Goal: Ask a question

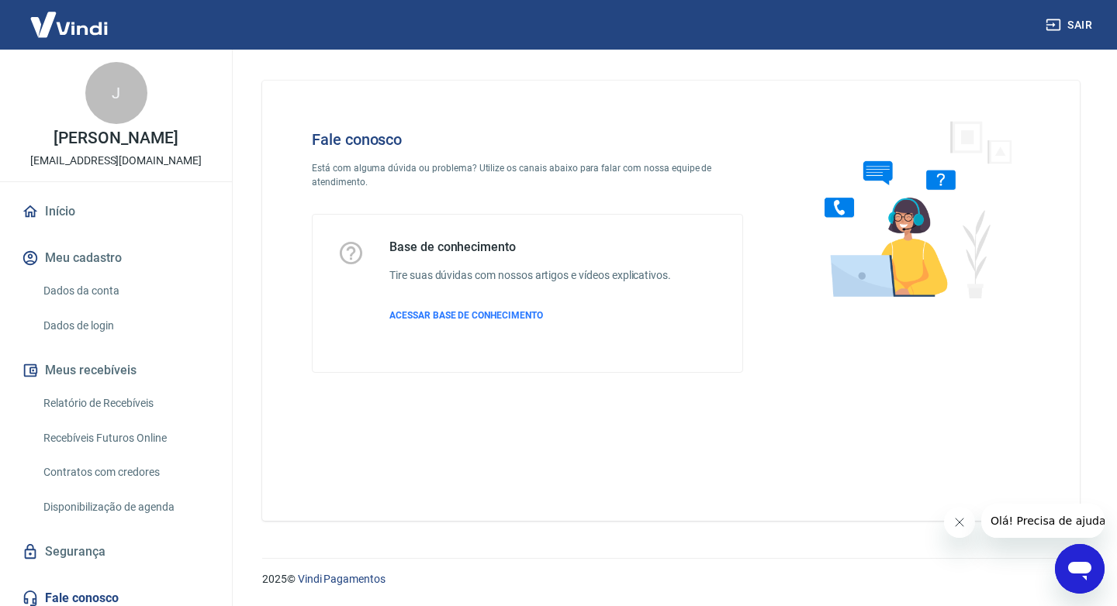
click at [1068, 565] on icon "Abrir janela de mensagens" at bounding box center [1080, 569] width 28 height 28
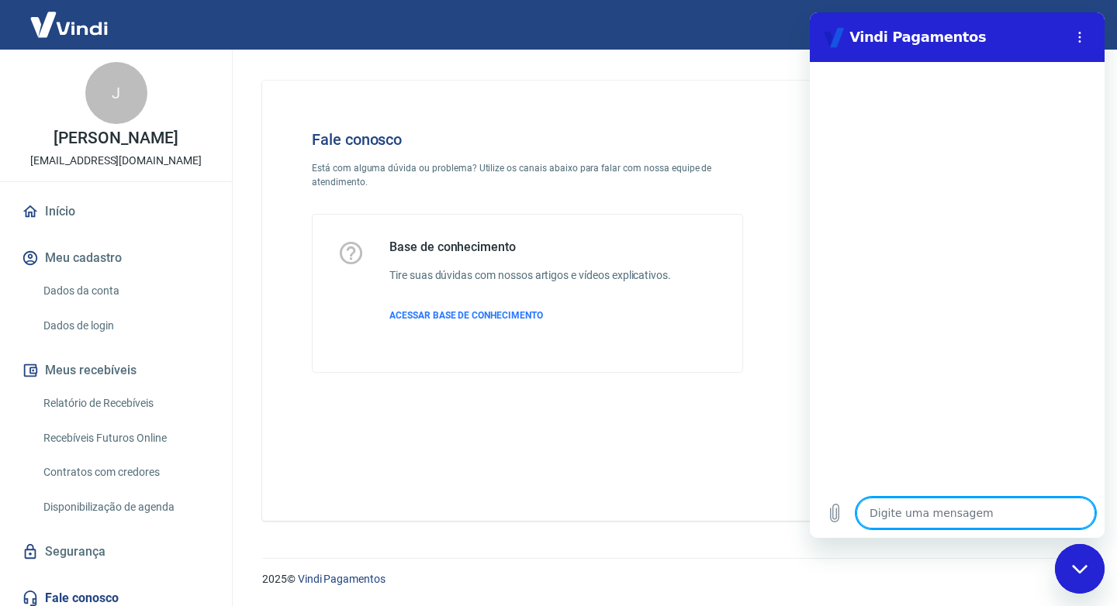
click at [908, 516] on textarea at bounding box center [975, 513] width 239 height 31
type textarea "B"
type textarea "x"
type textarea "Bo"
type textarea "x"
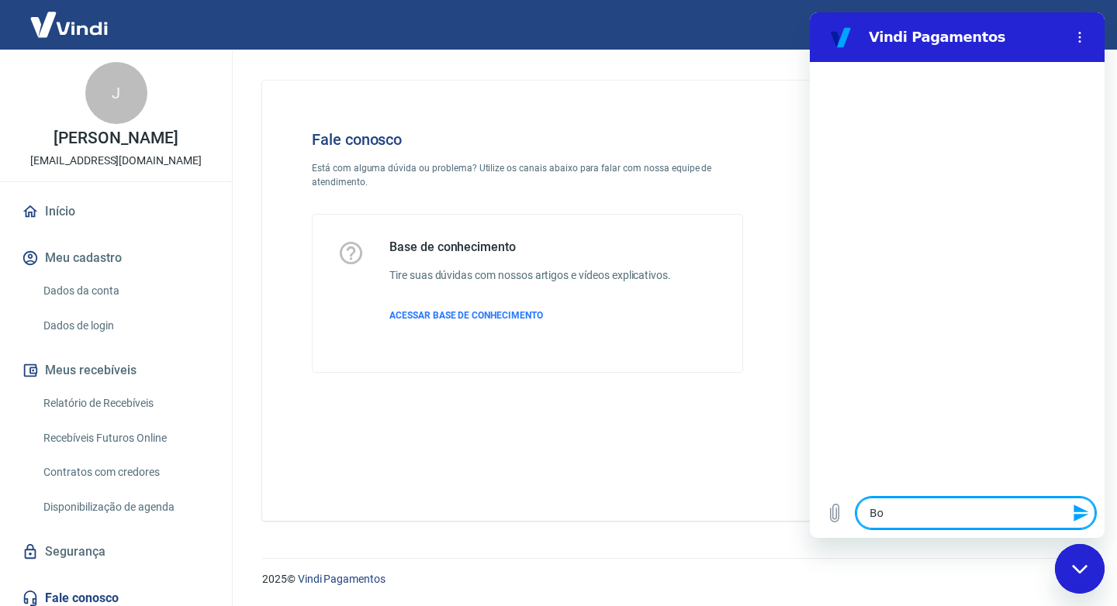
type textarea "Bom"
type textarea "x"
type textarea "Bom"
type textarea "x"
type textarea "Bom d"
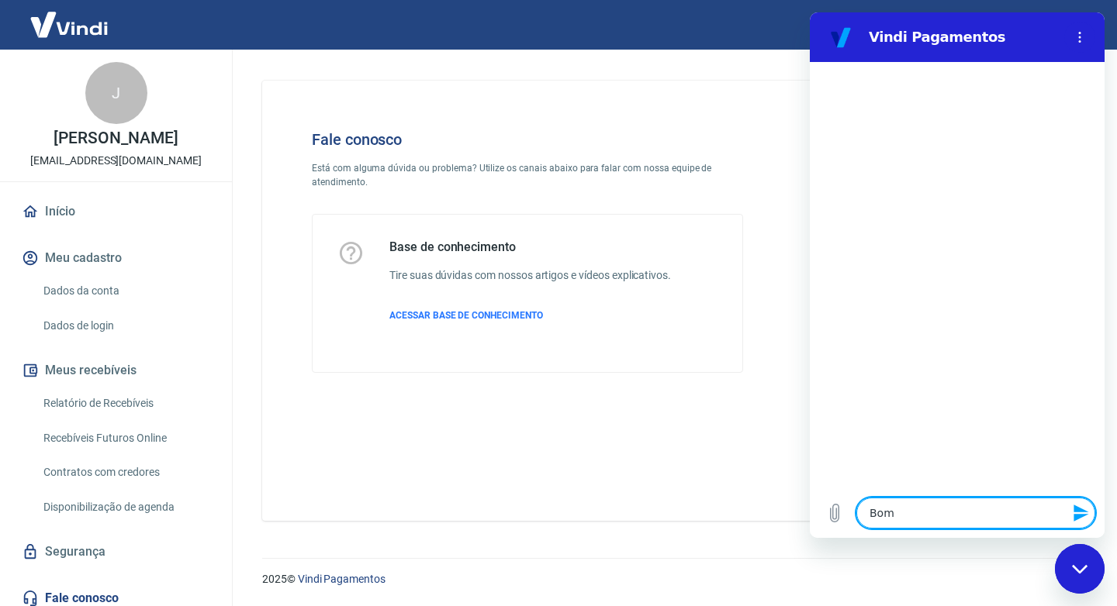
type textarea "x"
type textarea "Bom di"
type textarea "x"
type textarea "Bom di"
type textarea "x"
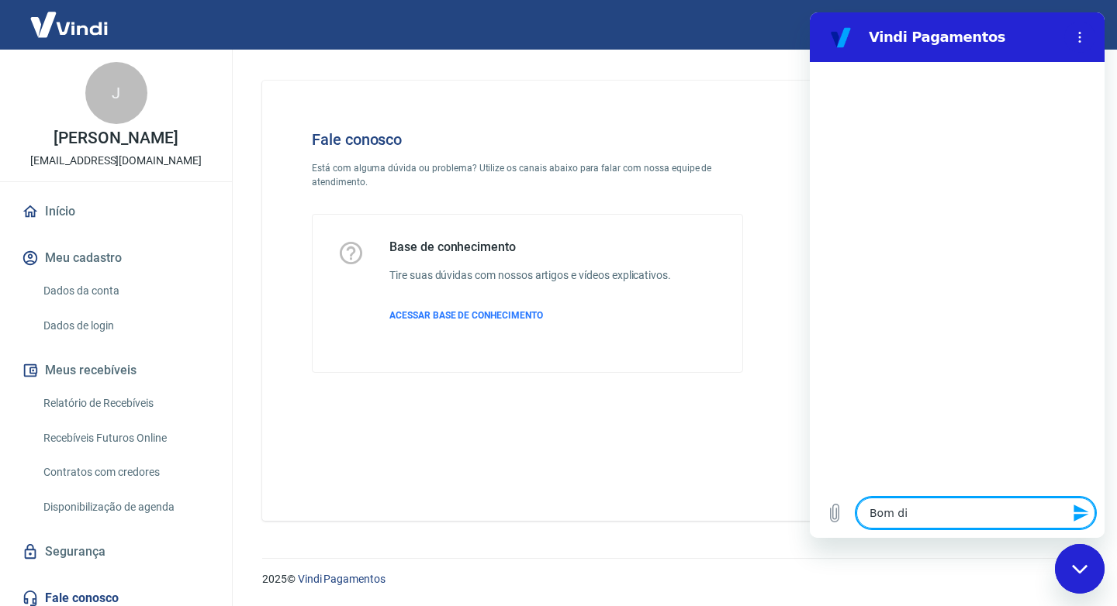
type textarea "Bom di"
type textarea "x"
type textarea "Bom dia"
type textarea "x"
type textarea "Bom dia!"
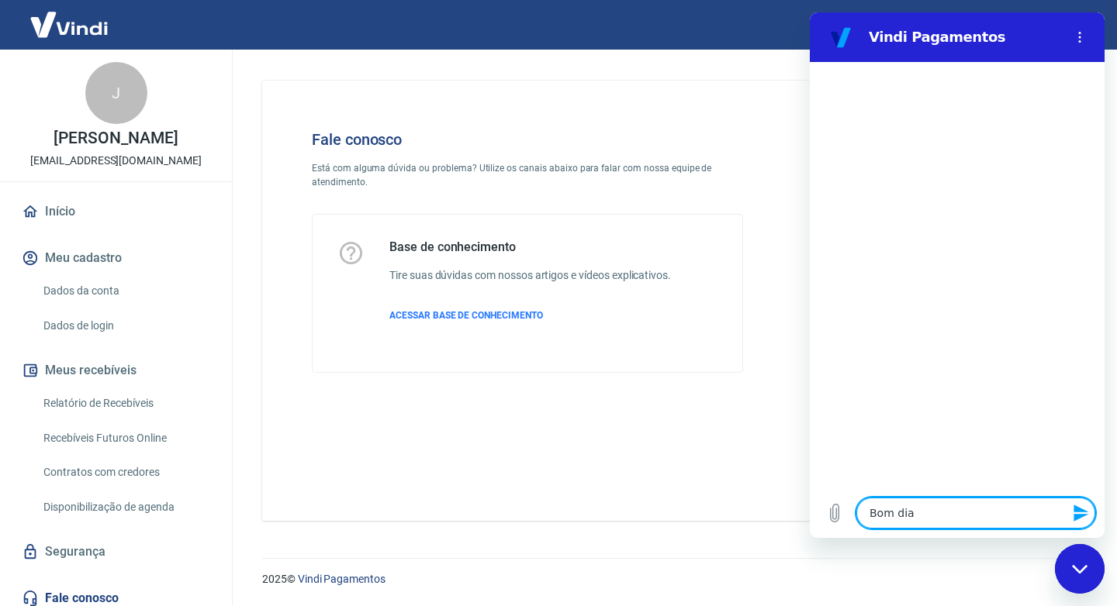
type textarea "x"
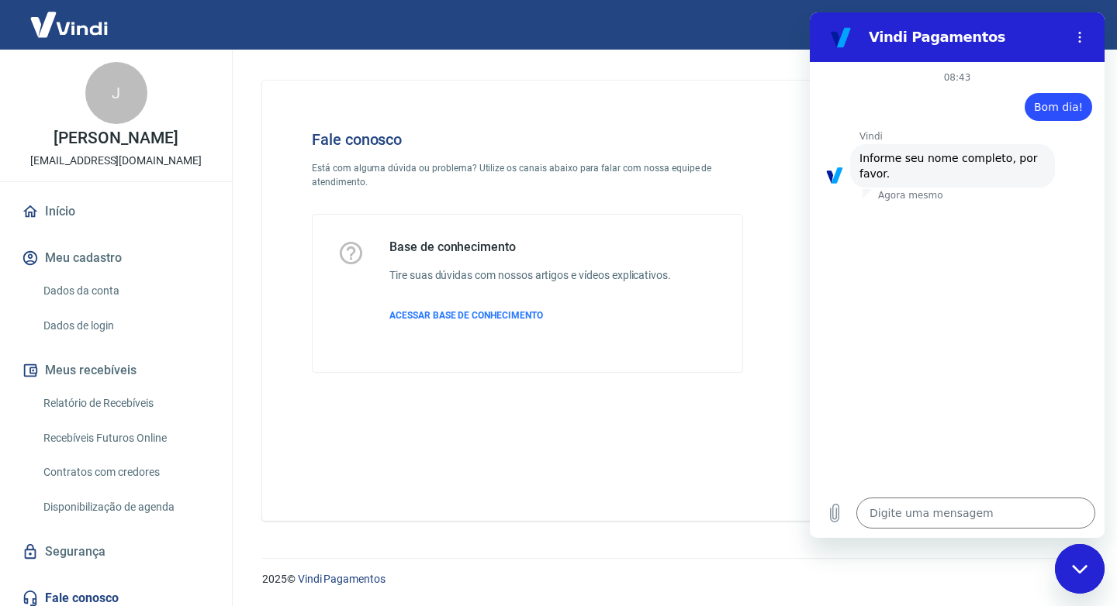
click at [878, 491] on div "Digite uma mensagem x" at bounding box center [957, 514] width 295 height 50
click at [894, 510] on textarea at bounding box center [975, 513] width 239 height 31
type textarea "J"
type textarea "x"
type textarea "Ju"
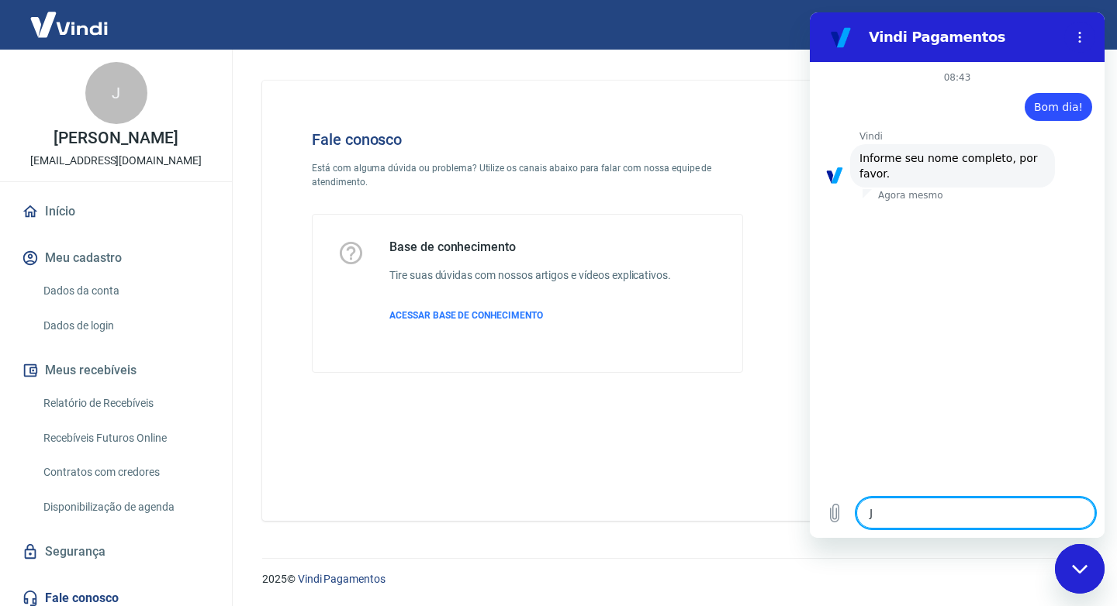
type textarea "x"
type textarea "[DATE]"
type textarea "x"
type textarea "Juli"
type textarea "x"
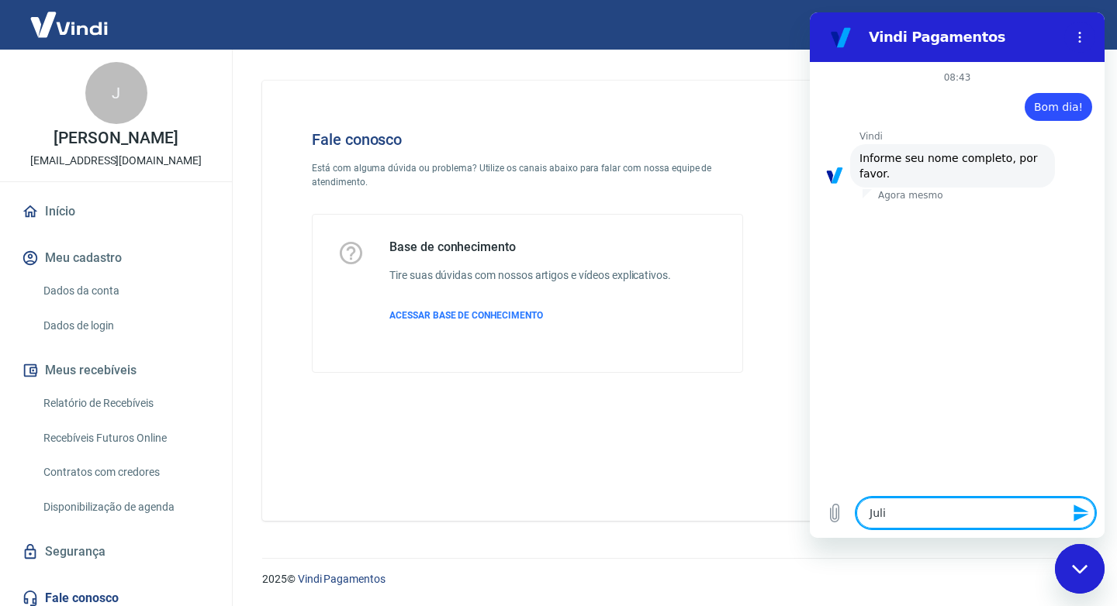
type textarea "[PERSON_NAME]"
type textarea "x"
type textarea "[PERSON_NAME]"
type textarea "x"
type textarea "Juliane"
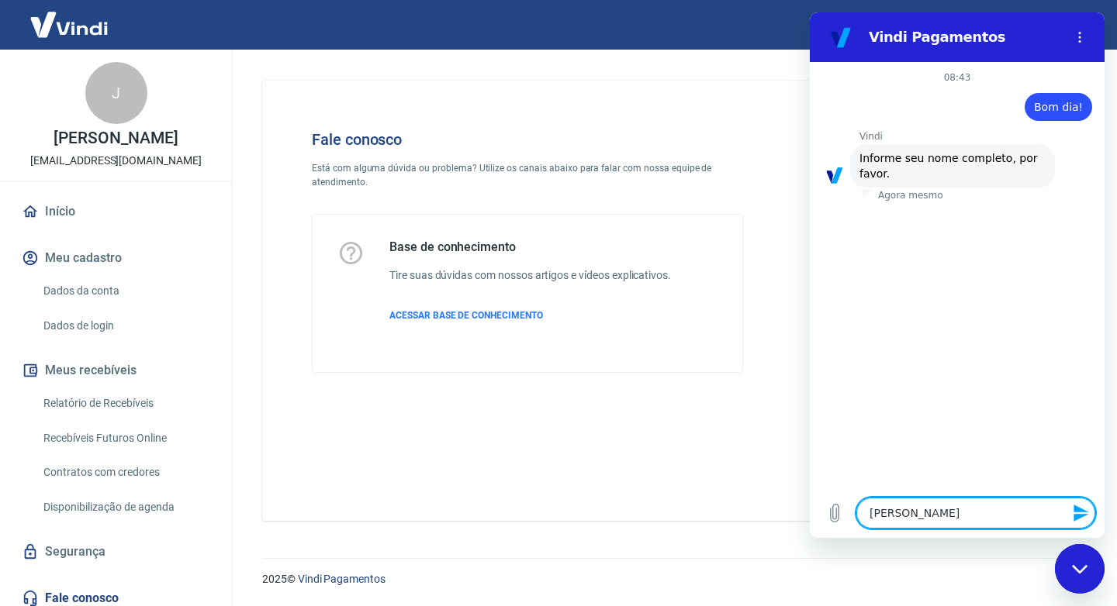
type textarea "x"
type textarea "Juliane"
type textarea "x"
type textarea "[PERSON_NAME]"
type textarea "x"
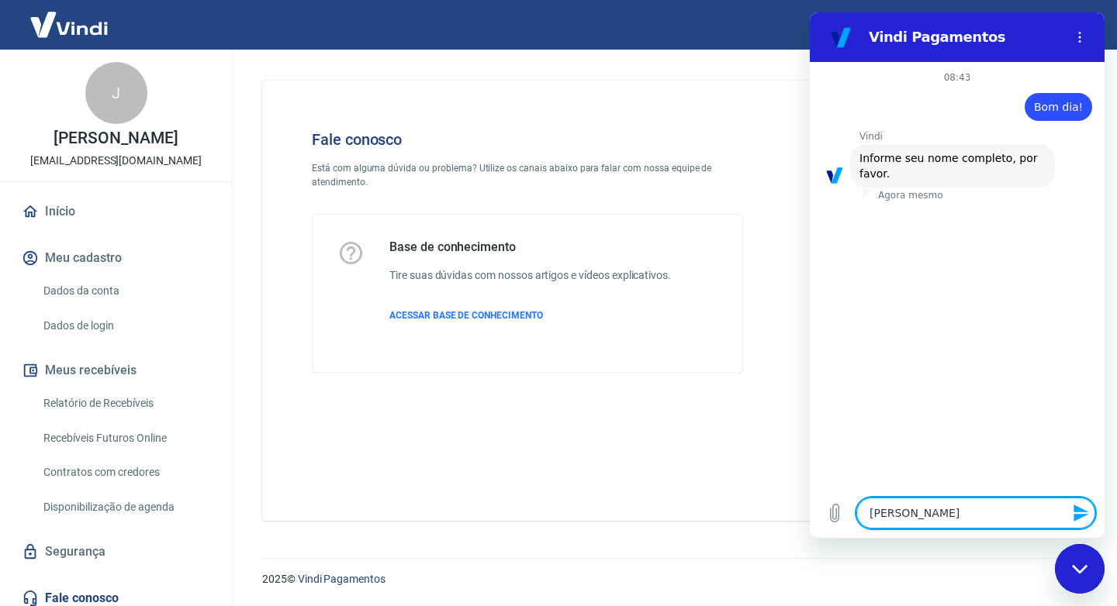
type textarea "[PERSON_NAME]"
type textarea "x"
type textarea "[PERSON_NAME]"
type textarea "x"
type textarea "Juliane Sant"
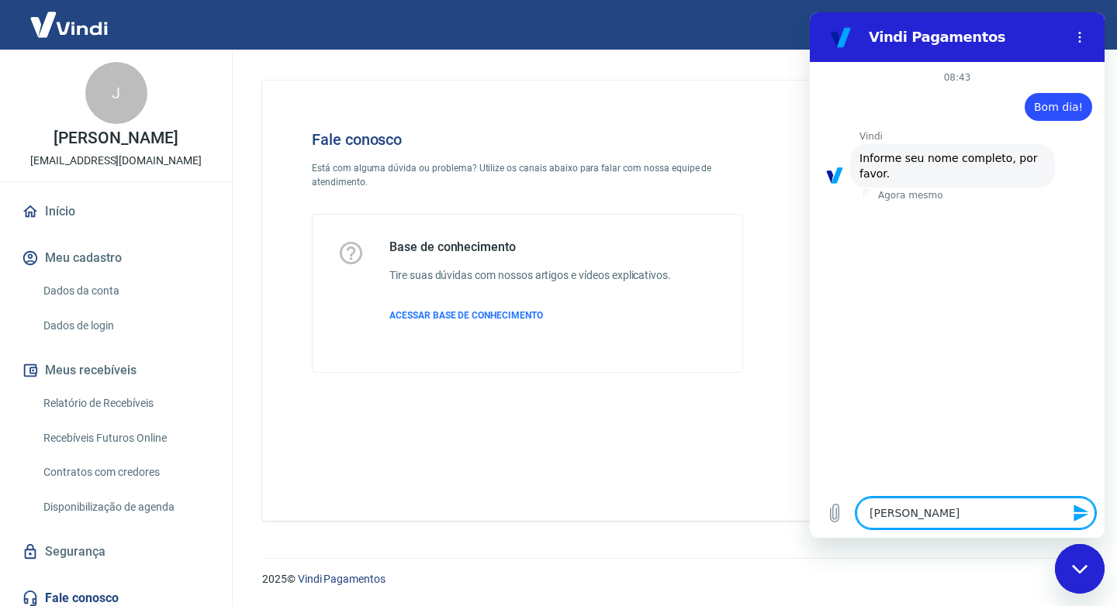
type textarea "x"
type textarea "[PERSON_NAME]"
type textarea "x"
type textarea "[PERSON_NAME]"
type textarea "x"
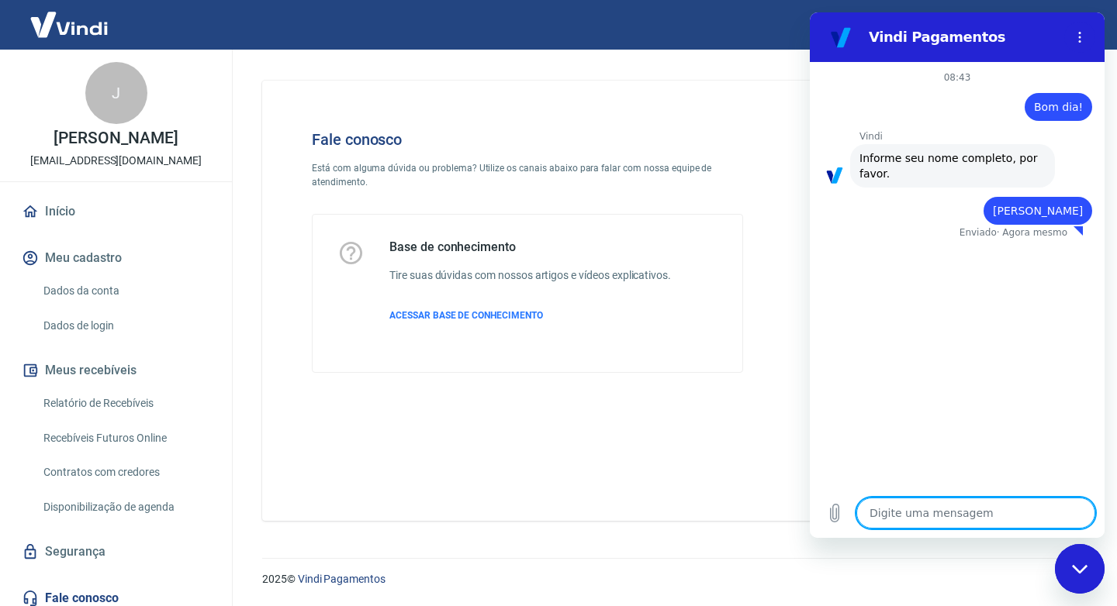
type textarea "x"
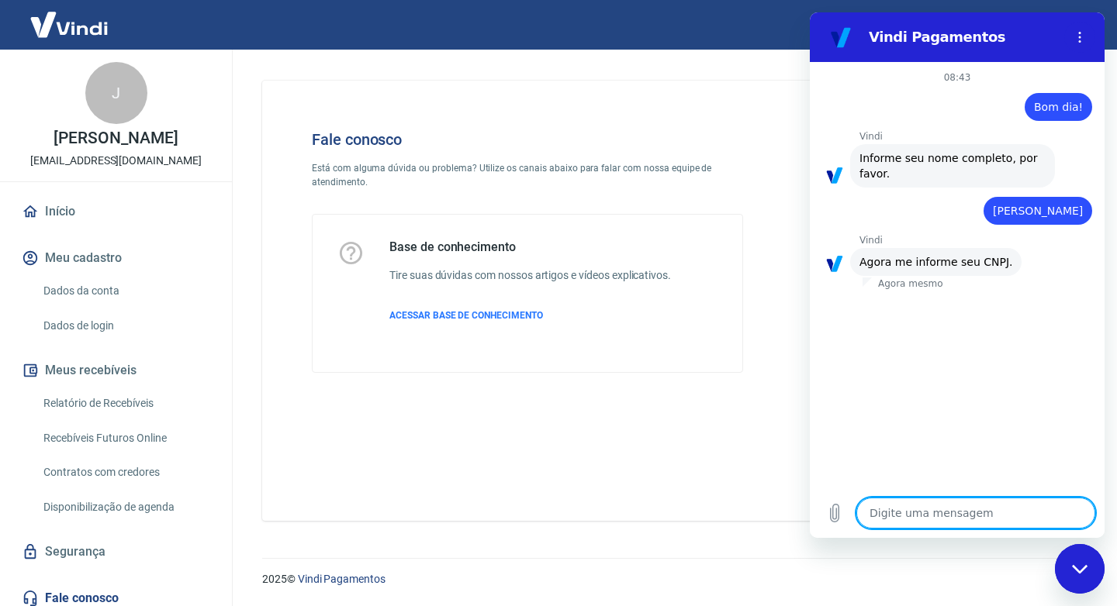
click at [963, 512] on textarea at bounding box center [975, 513] width 239 height 31
type textarea "2"
type textarea "x"
type textarea "23"
type textarea "x"
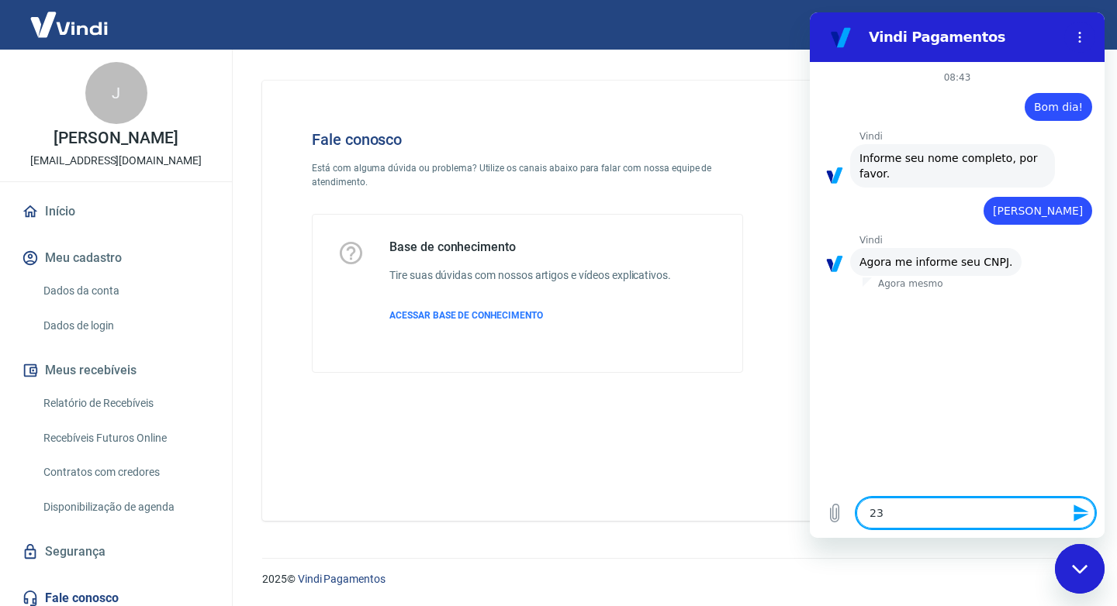
type textarea "23."
type textarea "x"
type textarea "23.0"
type textarea "x"
type textarea "23.00"
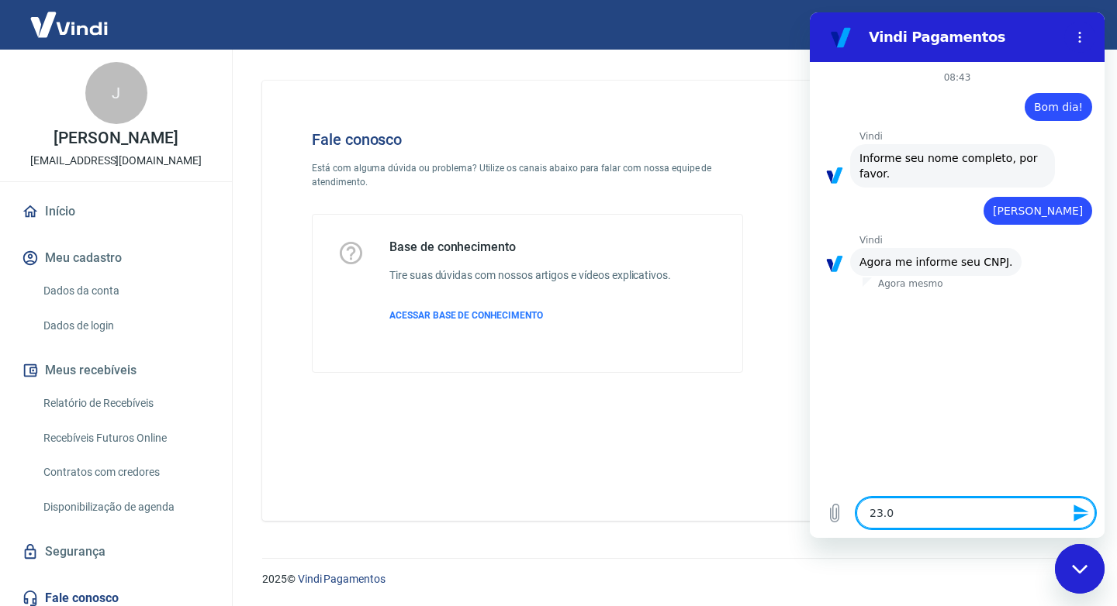
type textarea "x"
type textarea "23.009"
type textarea "x"
type textarea "23.009."
type textarea "x"
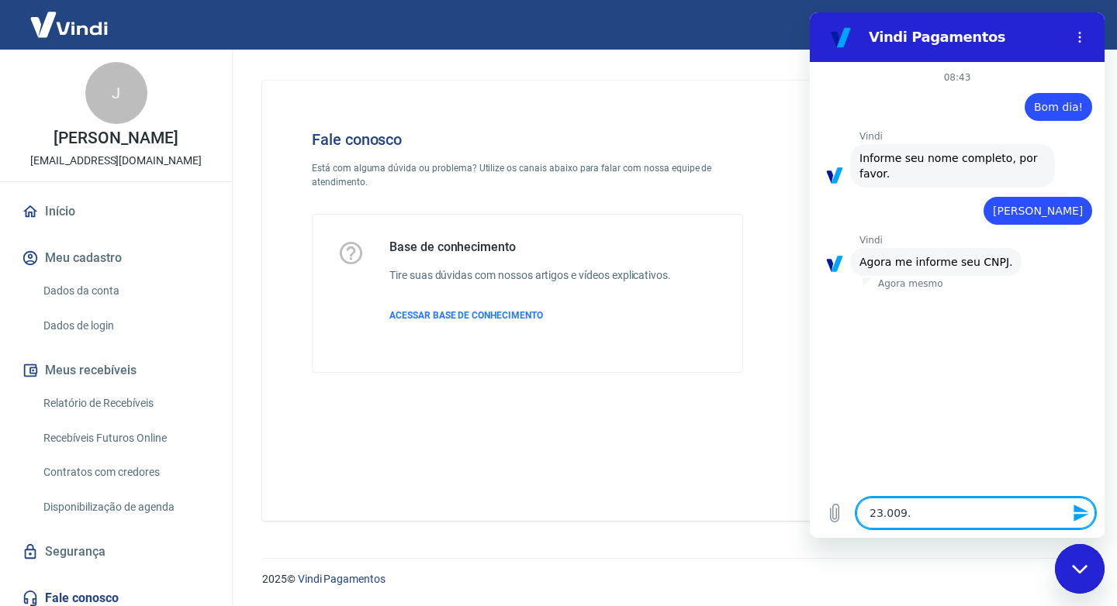
type textarea "23.009.0"
type textarea "x"
type textarea "23.009.06"
type textarea "x"
type textarea "23.009.060"
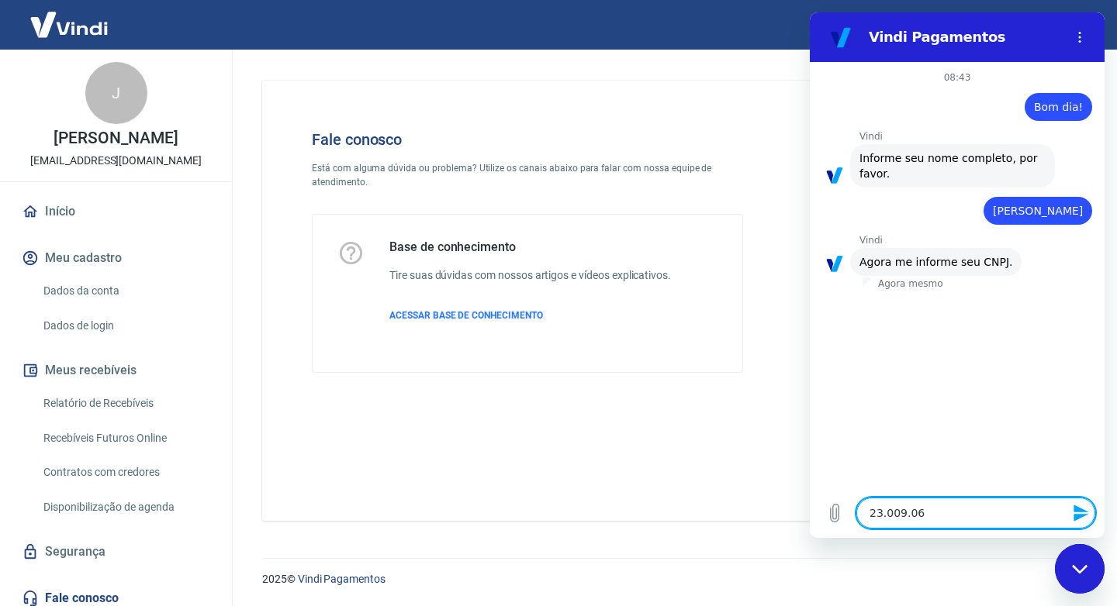
type textarea "x"
type textarea "23.009.060/"
type textarea "x"
type textarea "23.009.060/0"
type textarea "x"
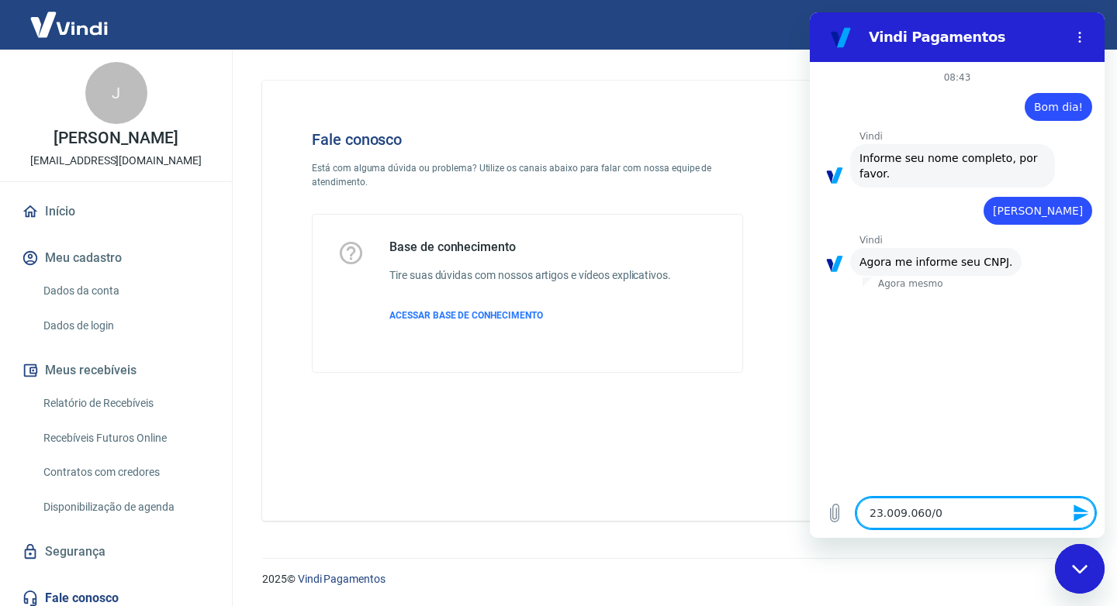
type textarea "23.009.060/00"
type textarea "x"
type textarea "23.009.060/000"
type textarea "x"
type textarea "23.009.060/0001"
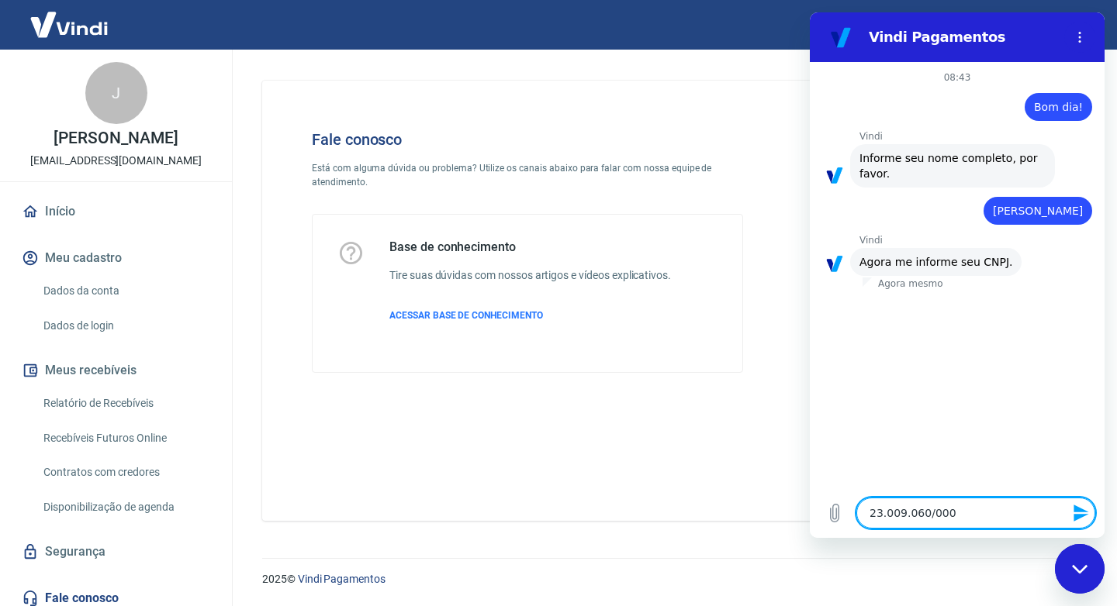
type textarea "x"
type textarea "23.009.060/0001-"
type textarea "x"
type textarea "23.009.060/0001-7"
type textarea "x"
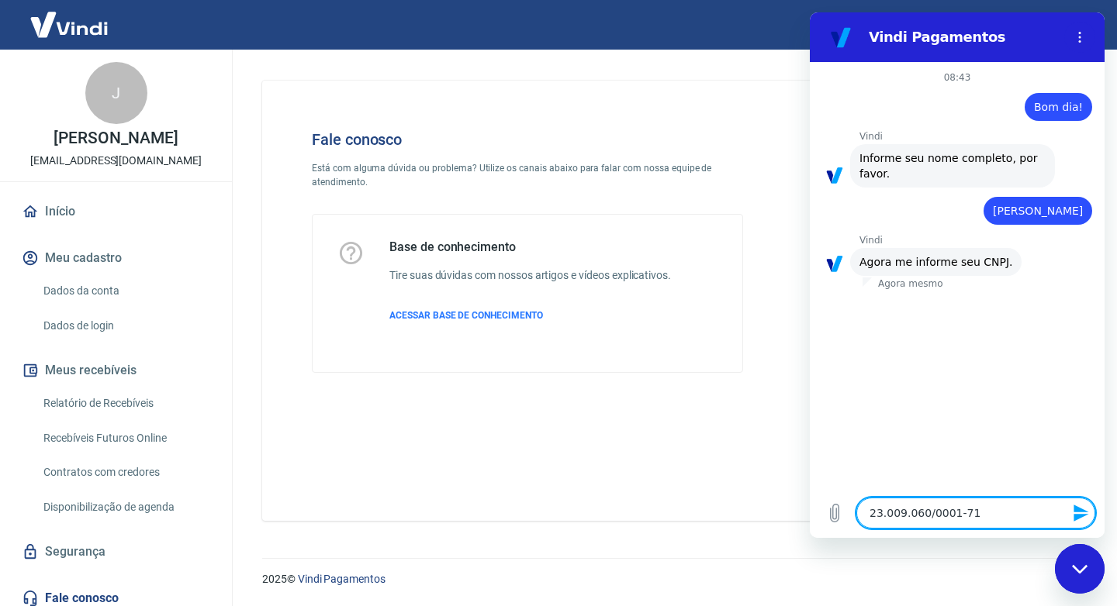
type textarea "23.009.060/0001-710"
type textarea "x"
type textarea "23.009.060/0001-71"
type textarea "x"
type textarea "23.009.060/0001-7"
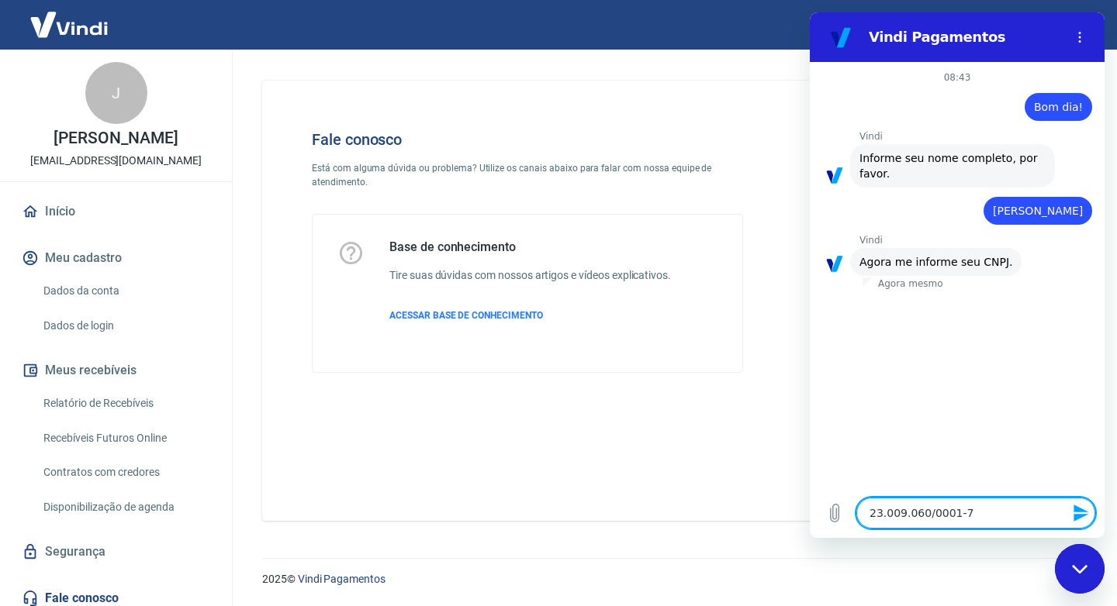
type textarea "x"
type textarea "23.009.060/0001-70"
type textarea "x"
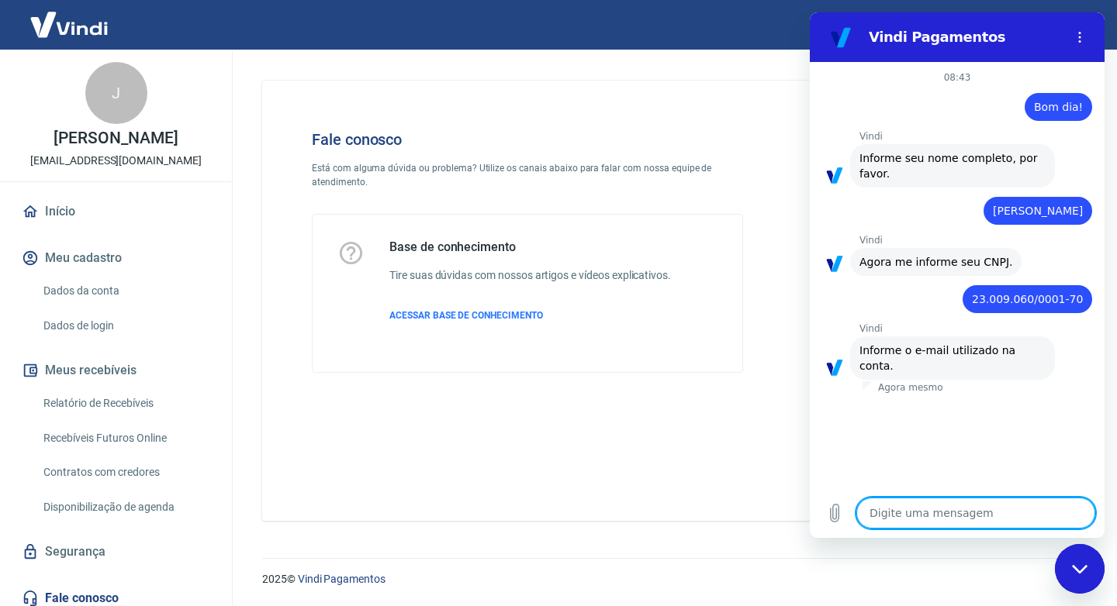
click at [1001, 510] on textarea at bounding box center [975, 513] width 239 height 31
type textarea "a"
type textarea "x"
type textarea "al"
type textarea "x"
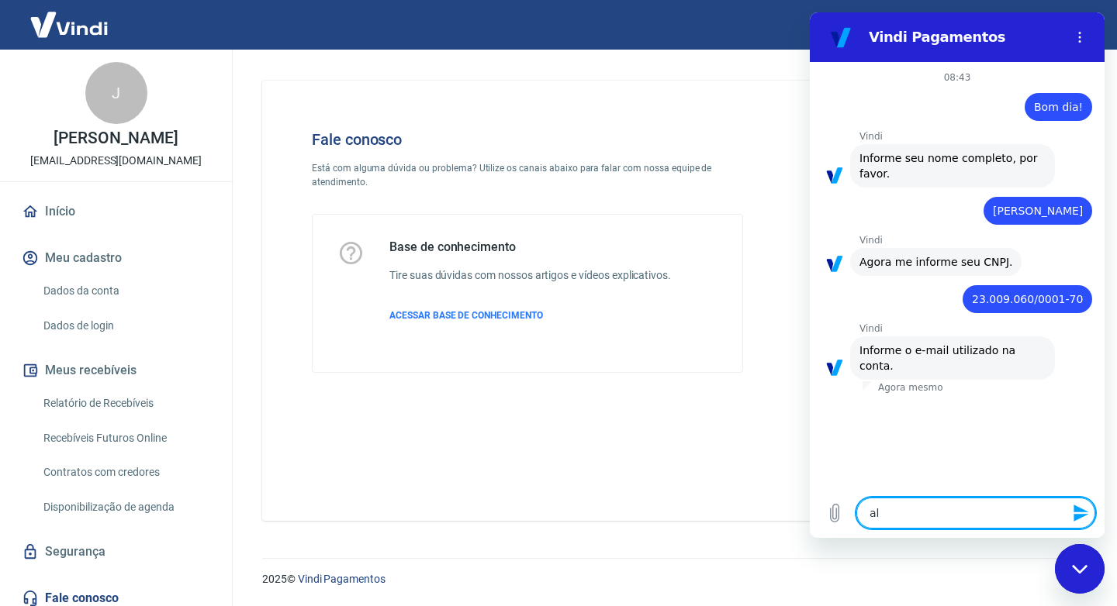
type textarea "alt"
type textarea "x"
type textarea "alte"
type textarea "x"
type textarea "altec"
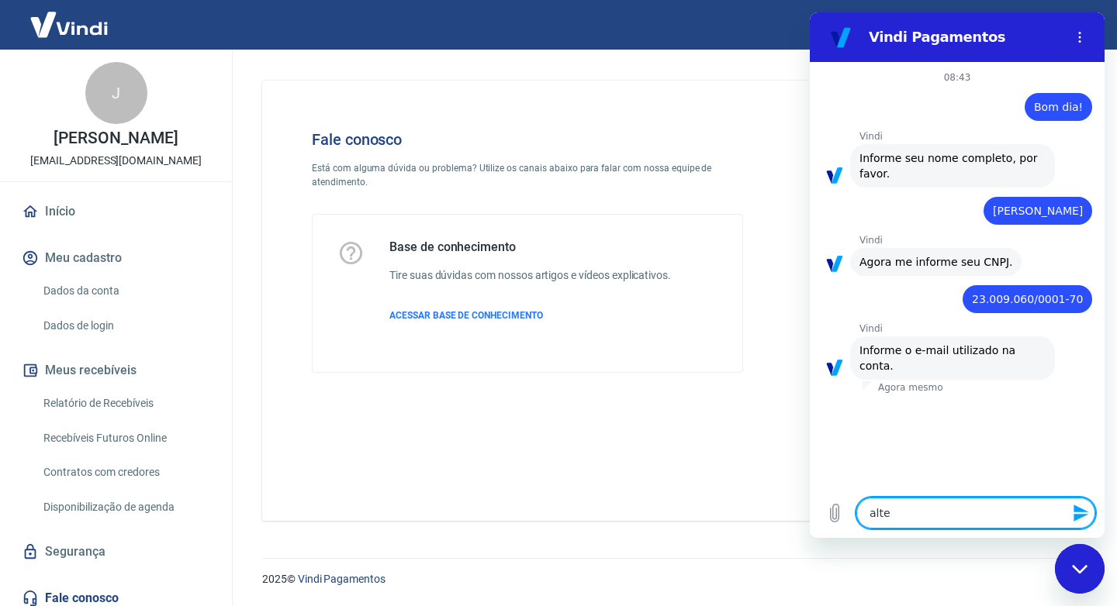
type textarea "x"
type textarea "altech"
type textarea "x"
type textarea "altechs"
type textarea "x"
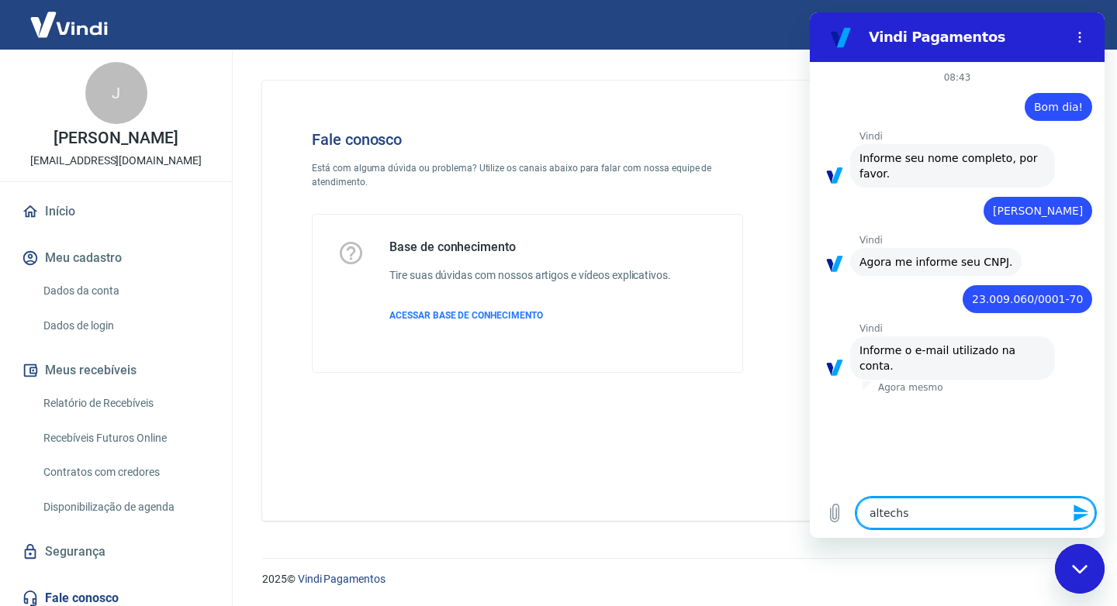
type textarea "altechse"
type textarea "x"
type textarea "altechser"
type textarea "x"
type textarea "altechserv"
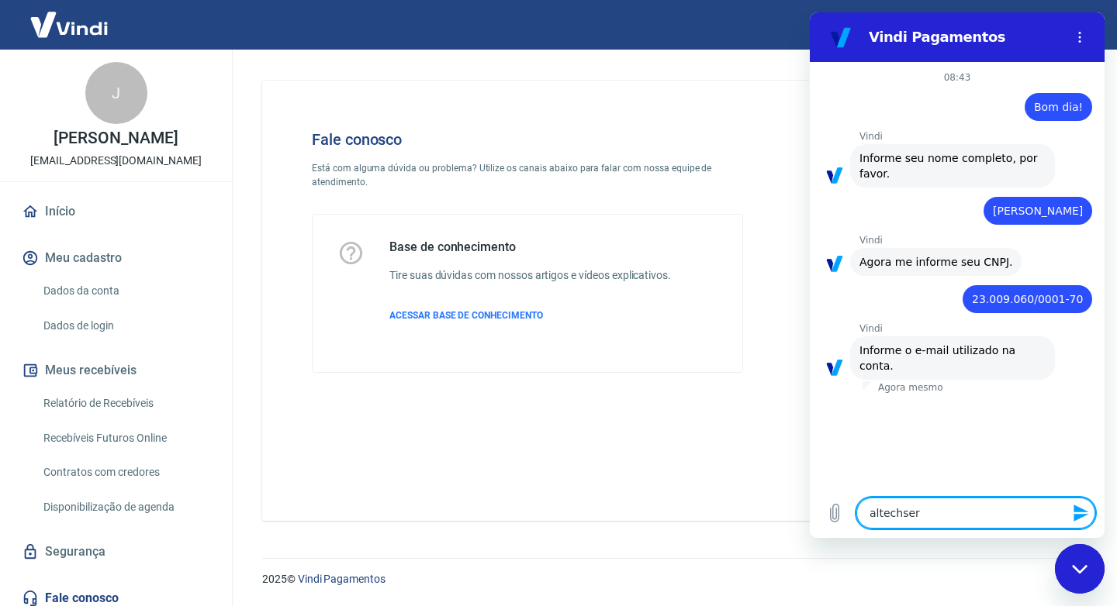
type textarea "x"
type textarea "altechservi"
type textarea "x"
type textarea "altechservic"
type textarea "x"
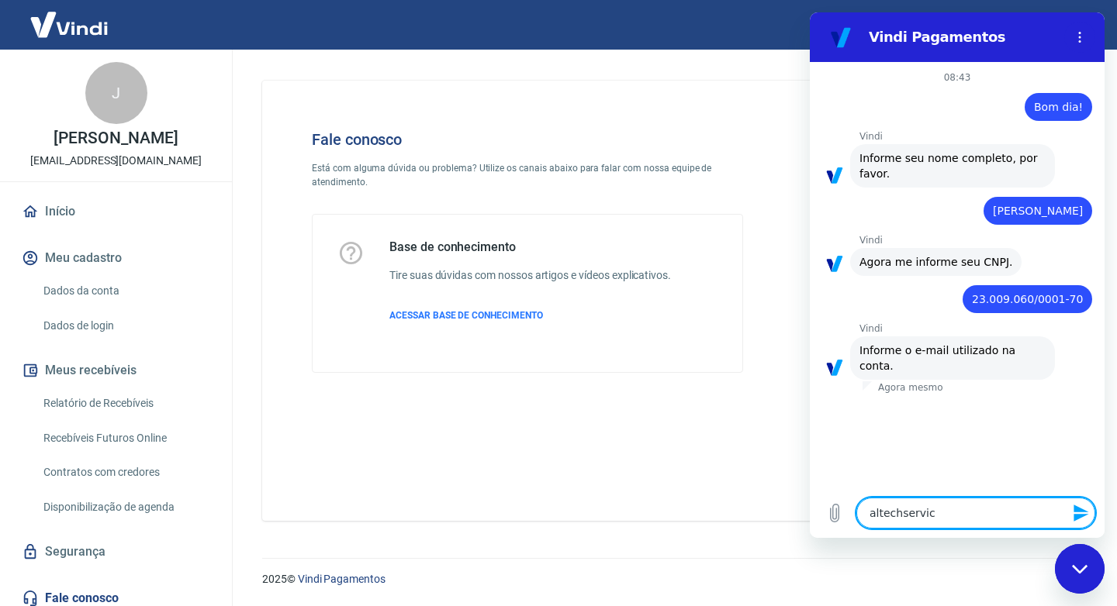
type textarea "altechservico"
type textarea "x"
type textarea "altechservicos"
type textarea "x"
type textarea "altechservicos@"
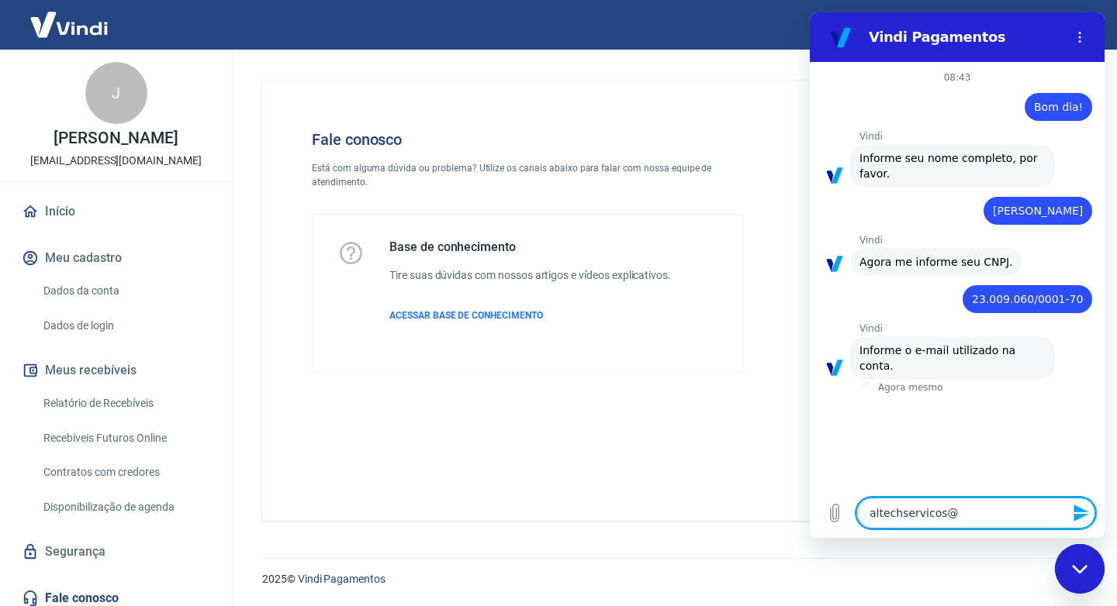
type textarea "x"
type textarea "altechservicos@g"
type textarea "x"
type textarea "altechservicos@gm"
type textarea "x"
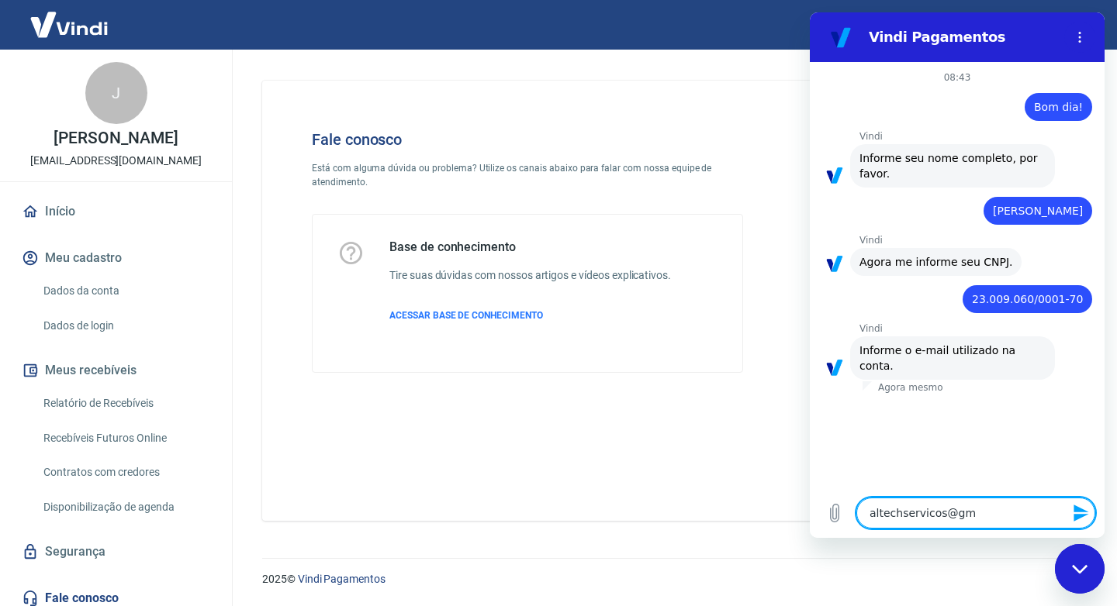
type textarea "altechservicos@gma"
type textarea "x"
type textarea "altechservicos@gmai"
type textarea "x"
type textarea "[EMAIL_ADDRESS]"
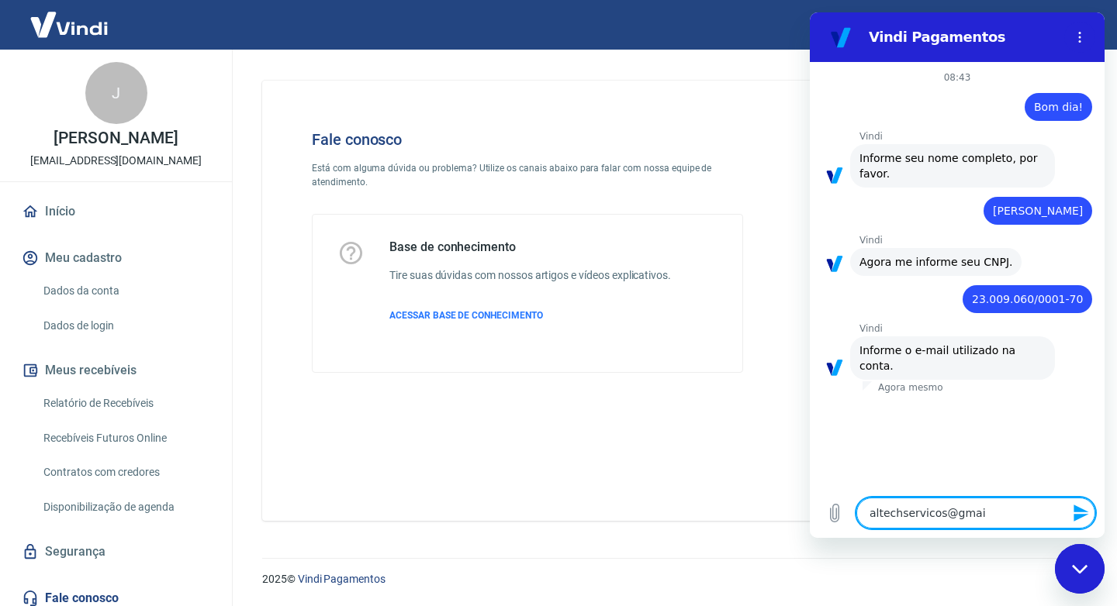
type textarea "x"
type textarea "[EMAIL_ADDRESS]."
type textarea "x"
type textarea "altechservicos@gmail.c"
type textarea "x"
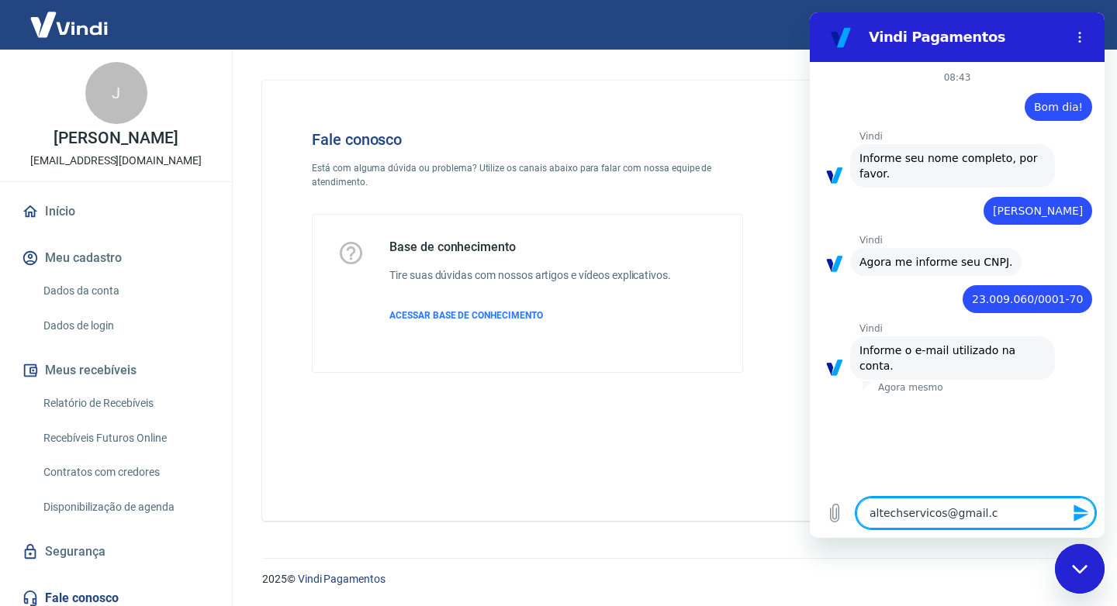
type textarea "[EMAIL_ADDRESS][DOMAIN_NAME]"
type textarea "x"
type textarea "[EMAIL_ADDRESS][DOMAIN_NAME]"
type textarea "x"
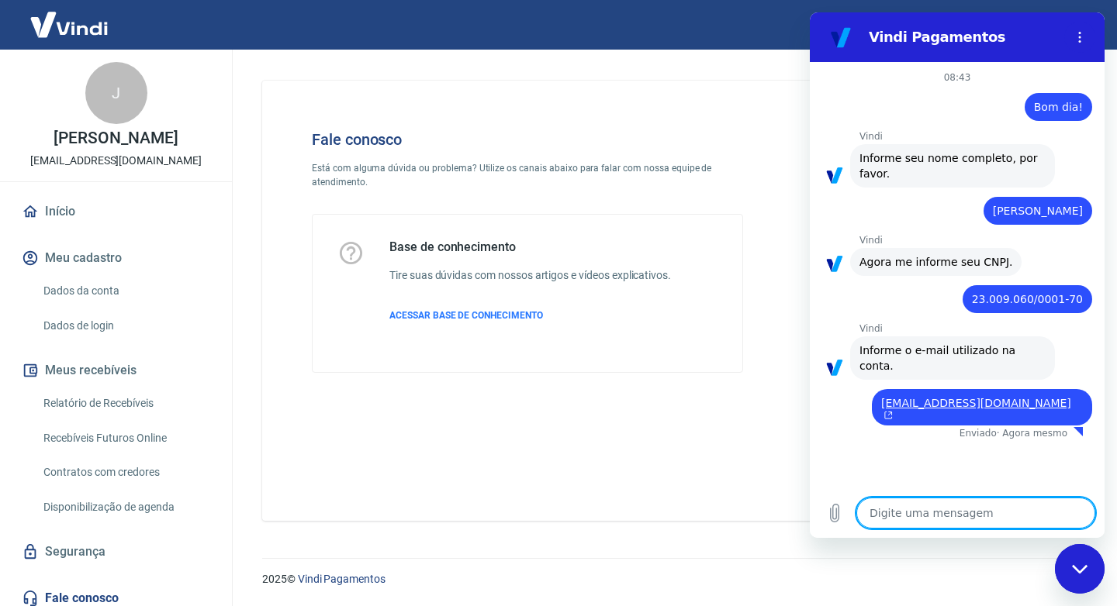
type textarea "x"
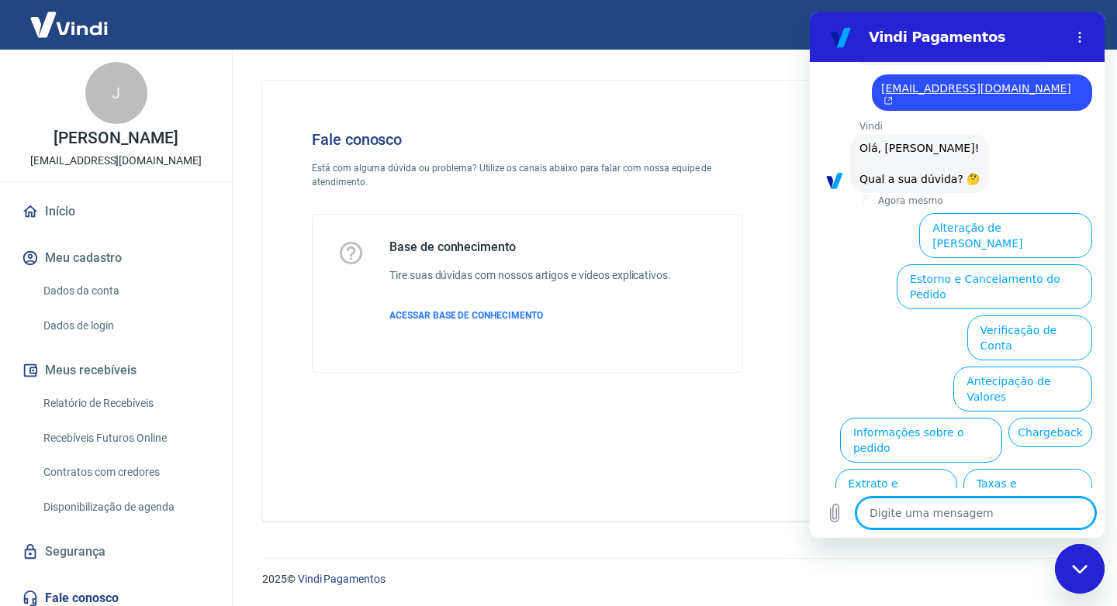
scroll to position [334, 0]
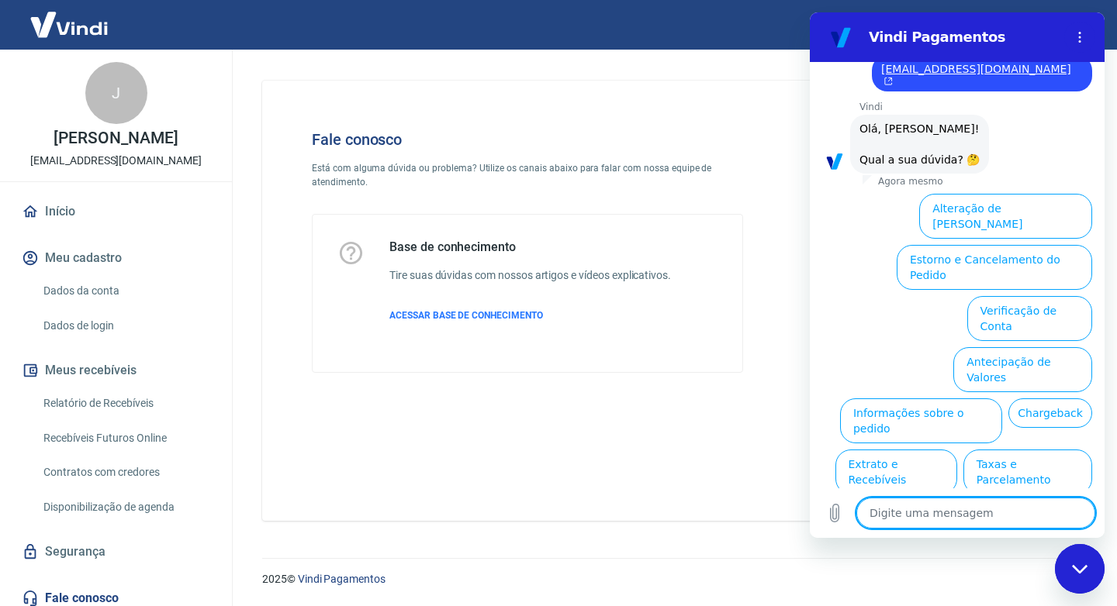
click at [959, 516] on textarea at bounding box center [975, 513] width 239 height 31
type textarea "F"
type textarea "x"
type textarea "Fa"
type textarea "x"
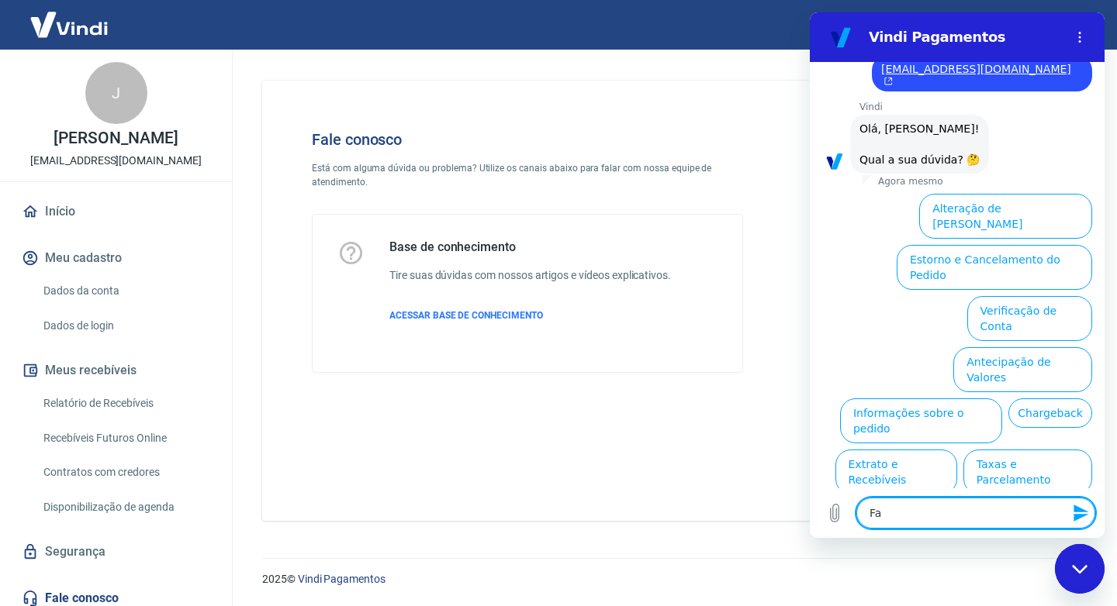
type textarea "Fal"
type textarea "x"
type textarea "Fala"
type textarea "x"
type textarea "Falar"
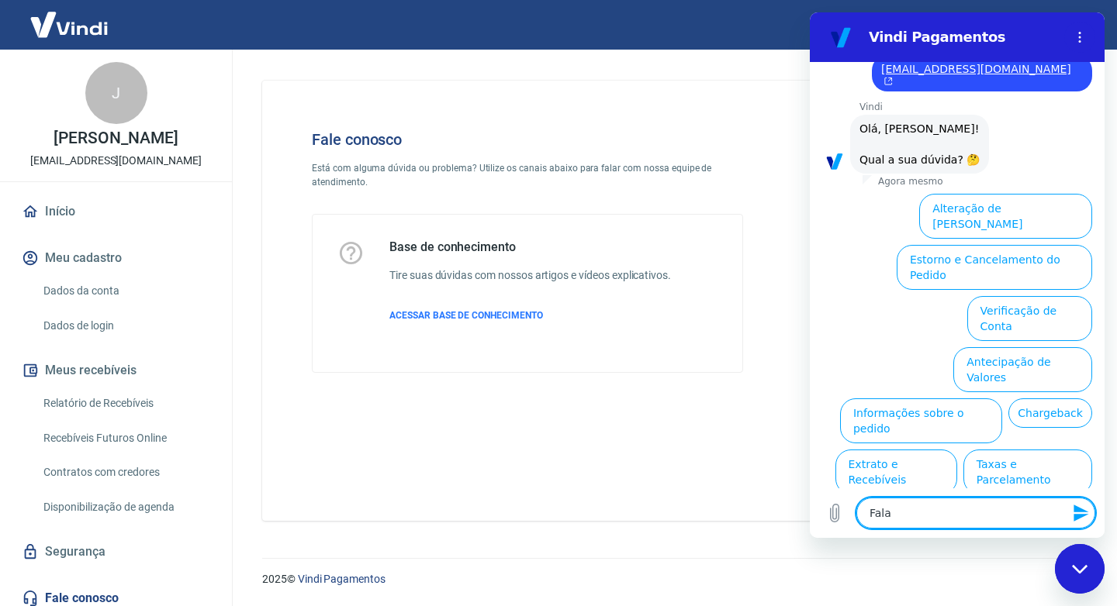
type textarea "x"
type textarea "Falar"
type textarea "x"
type textarea "Falar c"
type textarea "x"
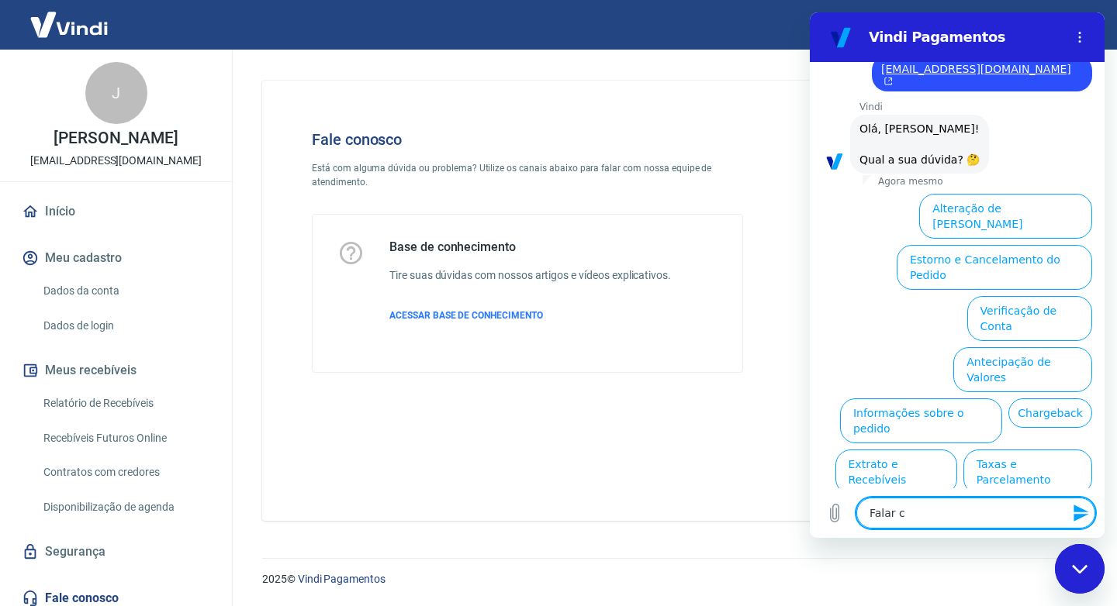
type textarea "Falar co"
type textarea "x"
type textarea "Falar com"
type textarea "x"
type textarea "Falar com"
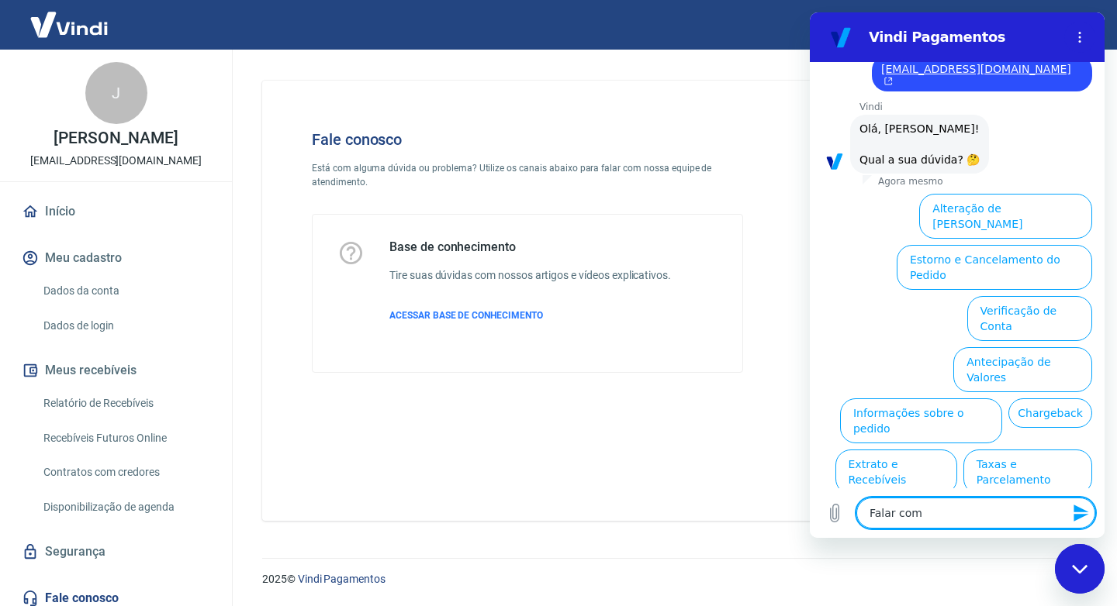
type textarea "x"
type textarea "Falar com a"
type textarea "x"
type textarea "Falar com at"
type textarea "x"
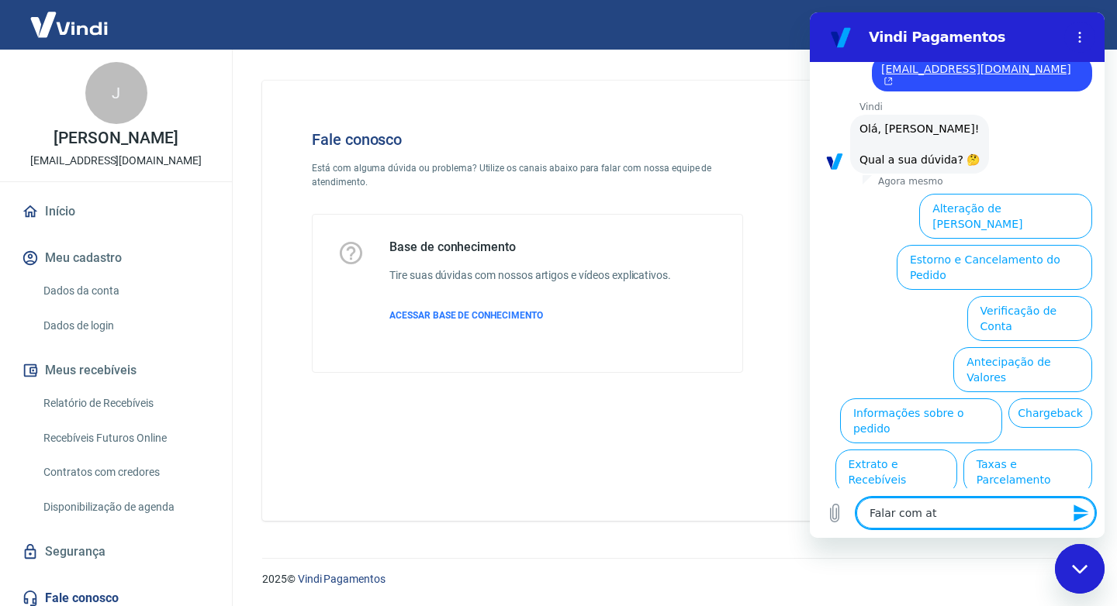
type textarea "Falar com ate"
type textarea "x"
type textarea "Falar com [GEOGRAPHIC_DATA]"
type textarea "x"
type textarea "Falar com atend"
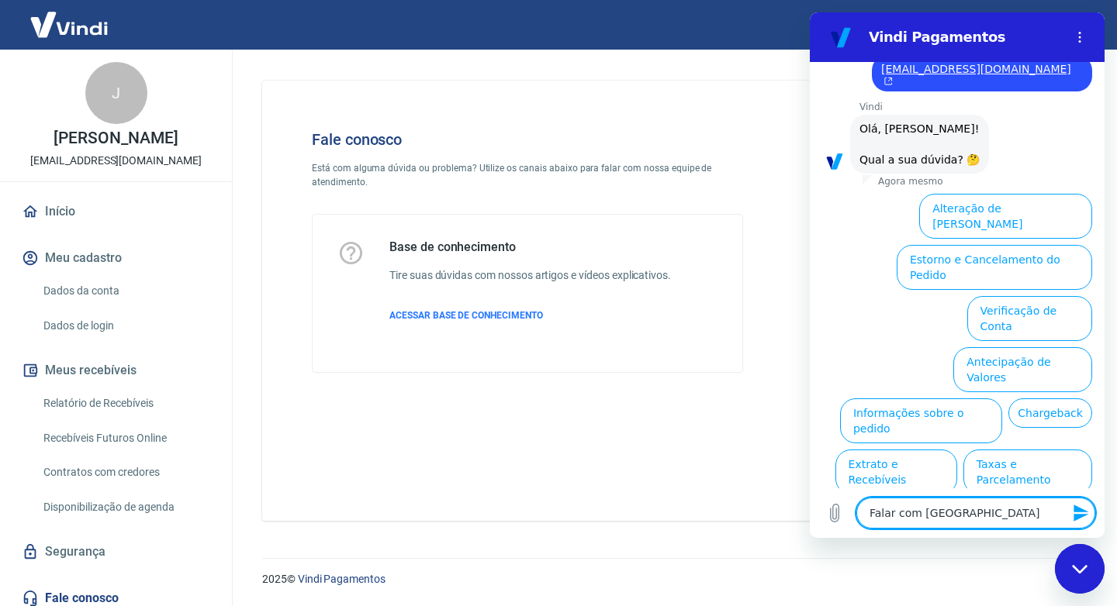
type textarea "x"
type textarea "Falar com atende"
type textarea "x"
type textarea "Falar com atenden"
type textarea "x"
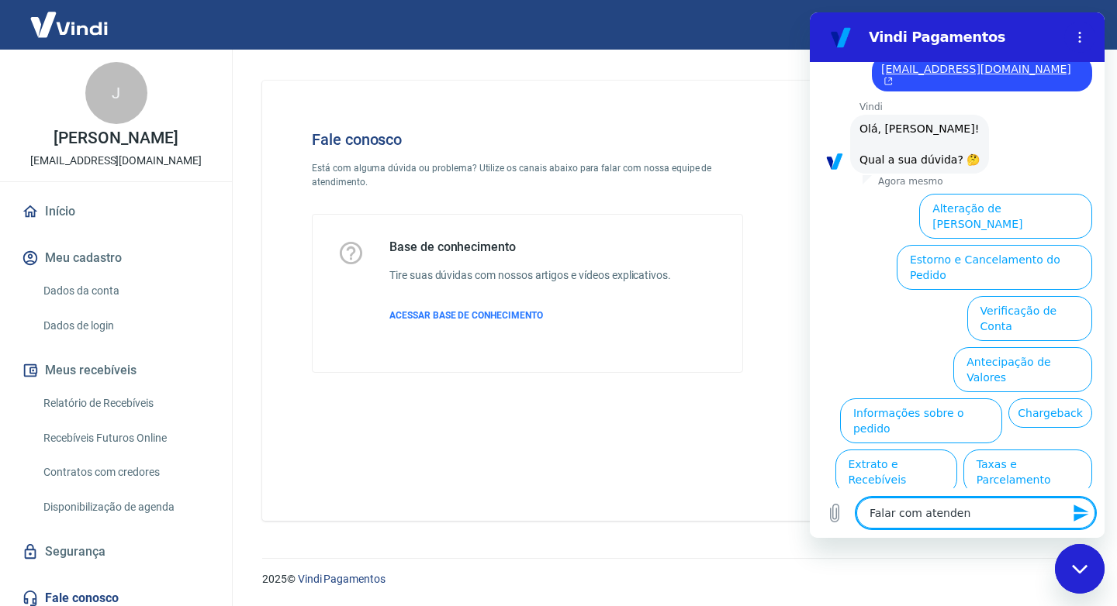
type textarea "Falar com atendent"
type textarea "x"
type textarea "Falar com atendente"
type textarea "x"
type textarea "Falar com atendente"
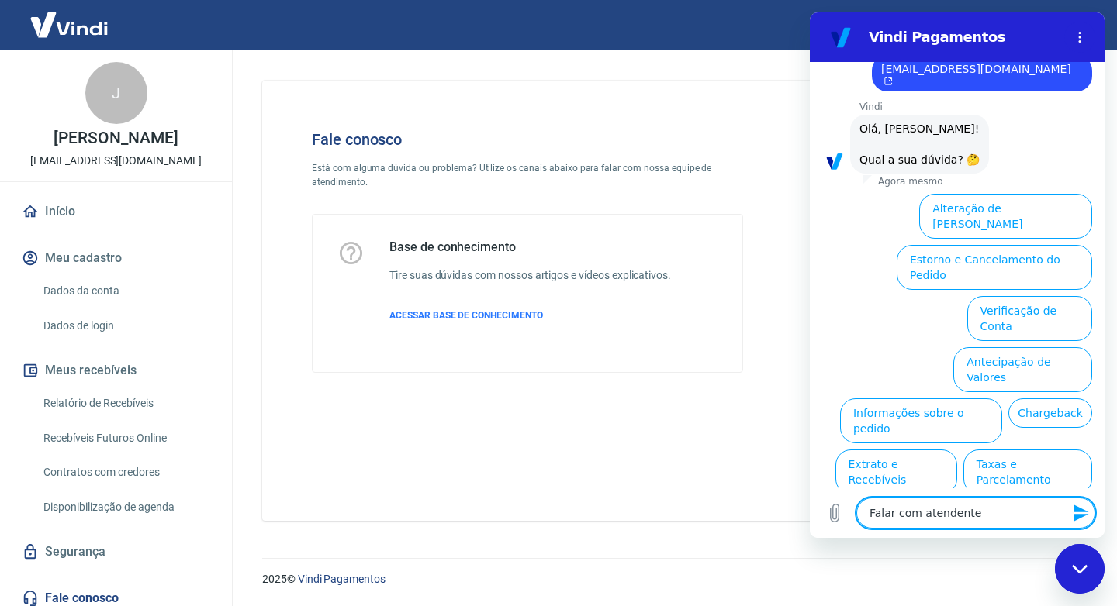
type textarea "x"
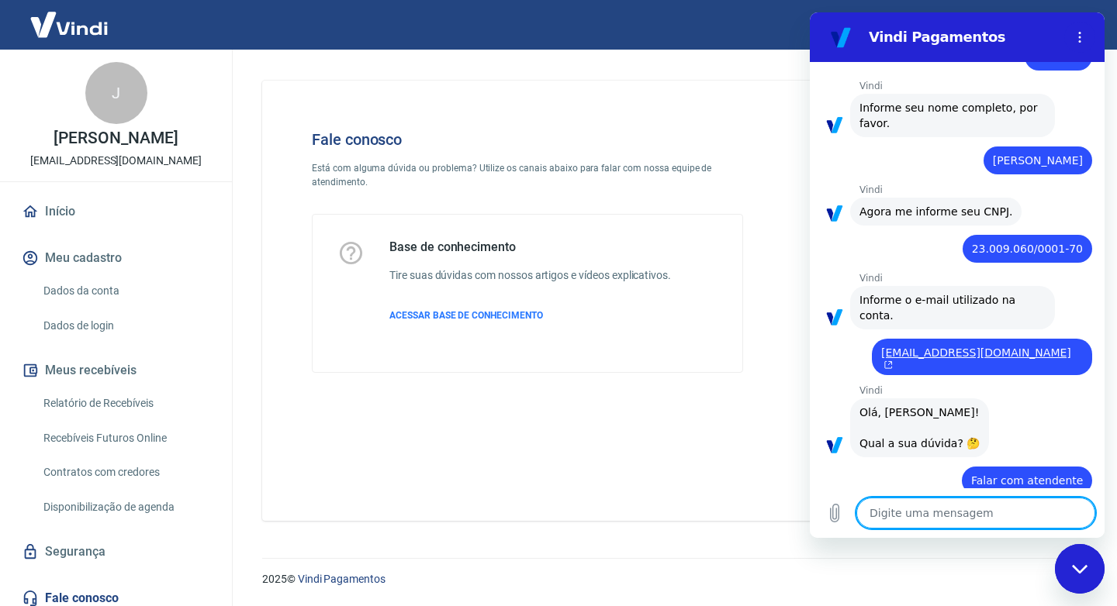
type textarea "x"
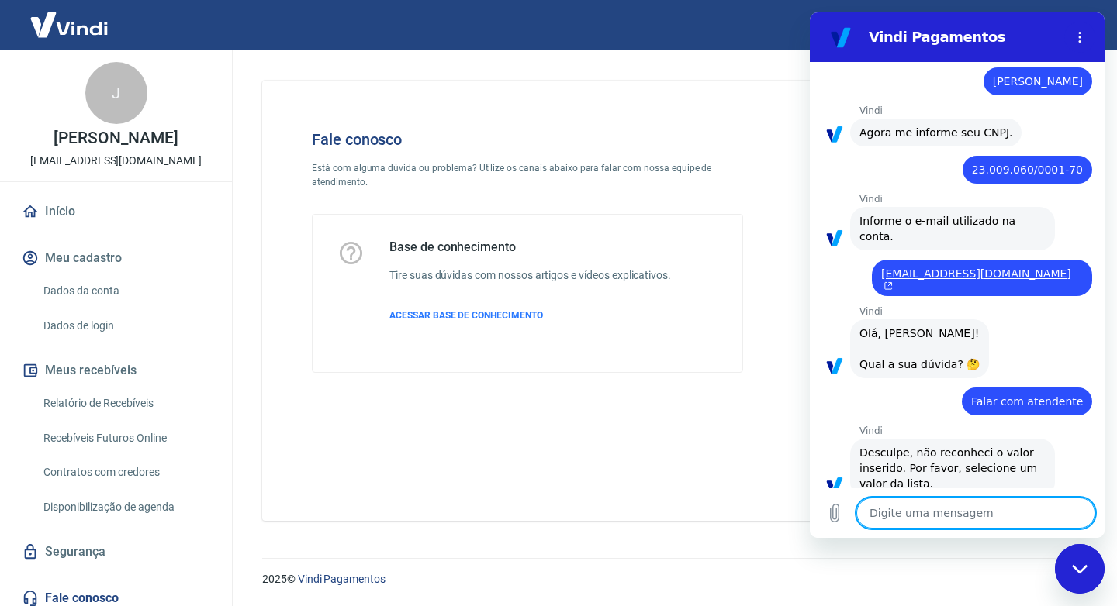
scroll to position [133, 0]
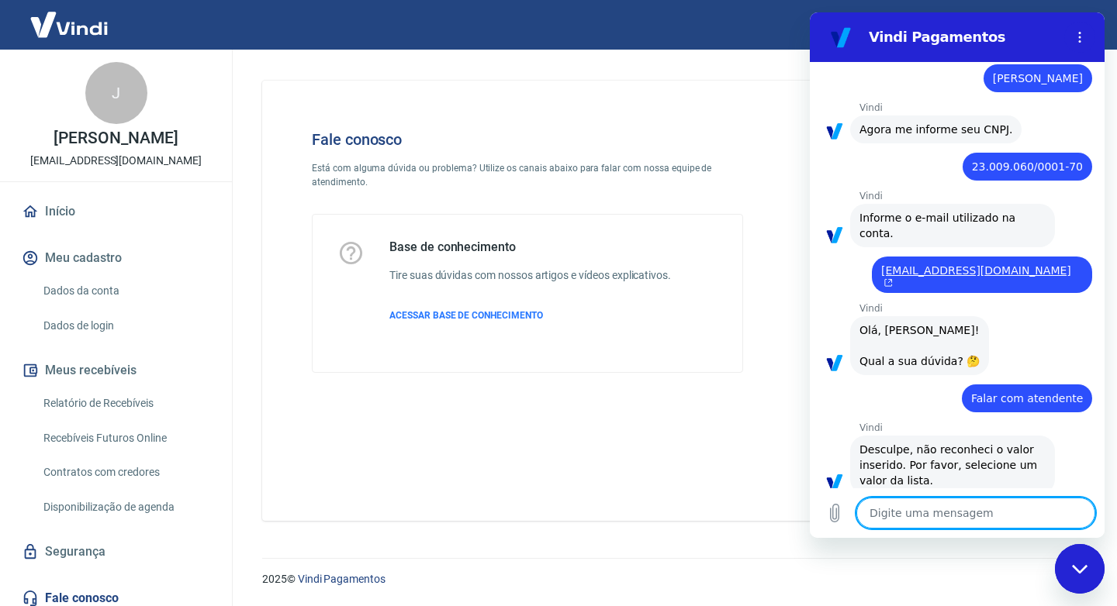
click at [955, 514] on textarea at bounding box center [975, 513] width 239 height 31
type textarea "2"
type textarea "x"
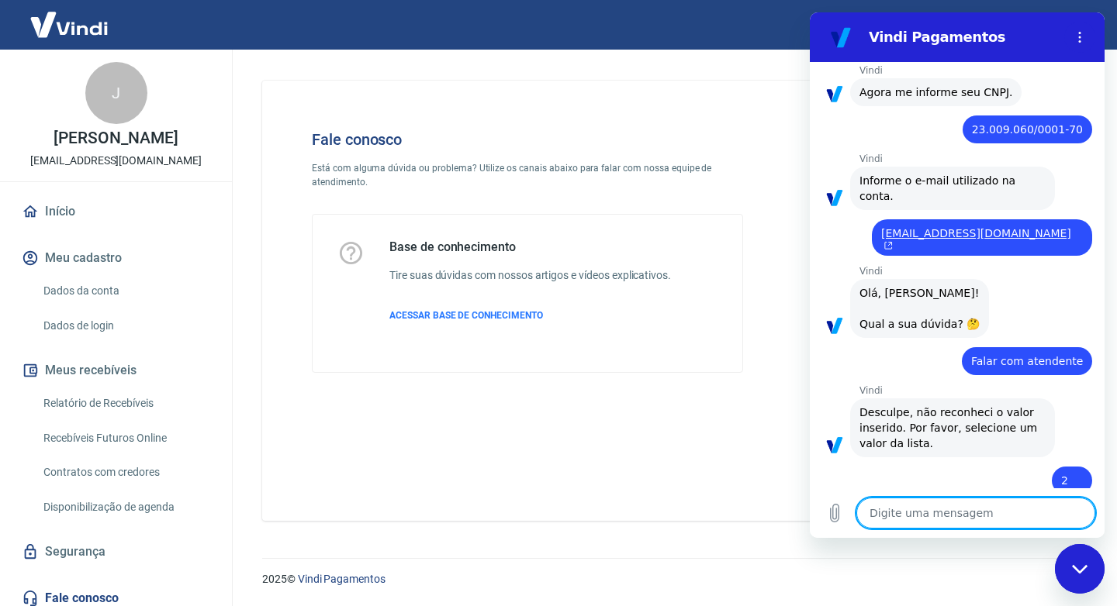
type textarea "x"
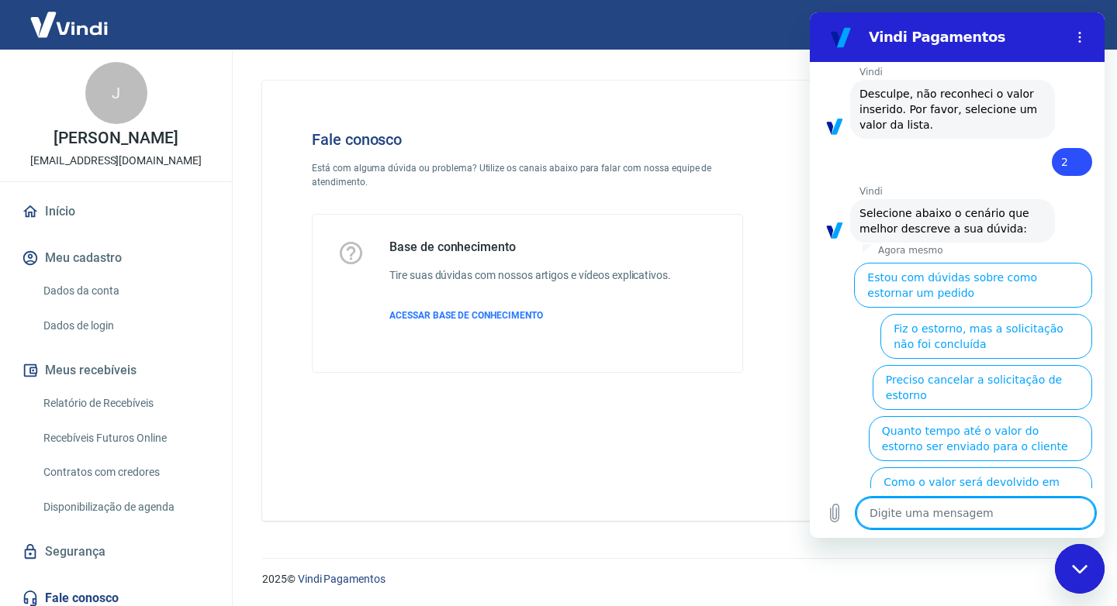
scroll to position [513, 0]
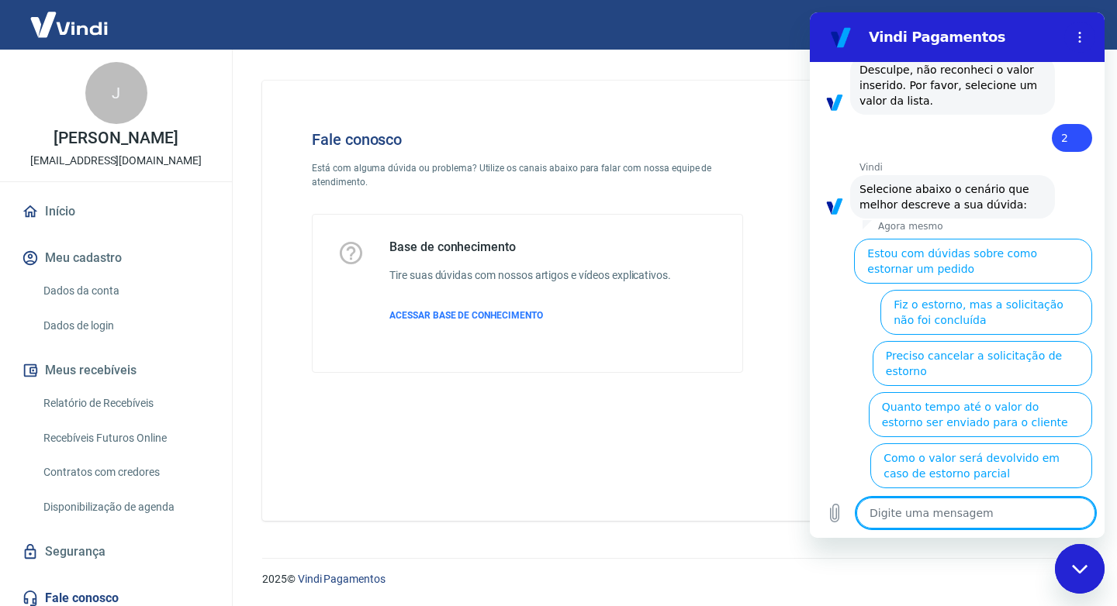
click at [909, 510] on textarea at bounding box center [975, 513] width 239 height 31
type textarea "F"
type textarea "x"
type textarea "Fa"
type textarea "x"
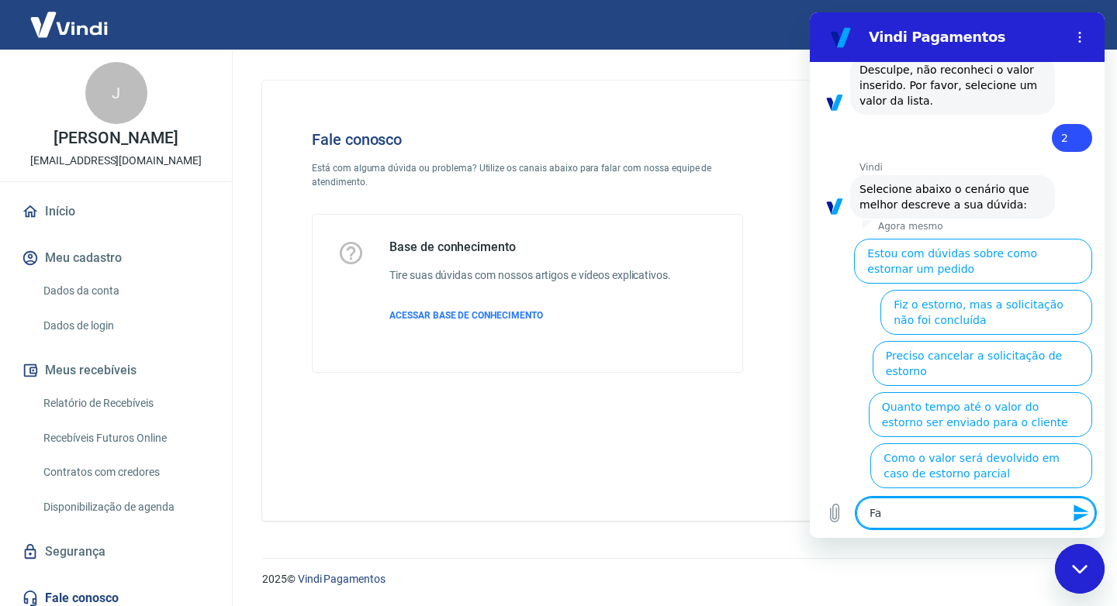
type textarea "Fal"
type textarea "x"
type textarea "Fala"
type textarea "x"
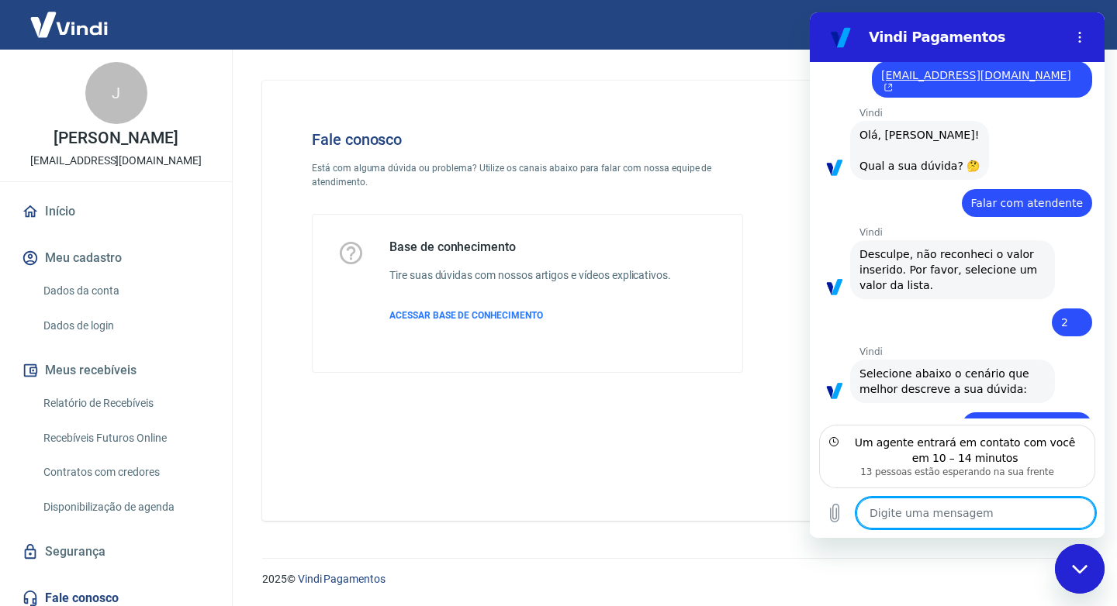
scroll to position [398, 0]
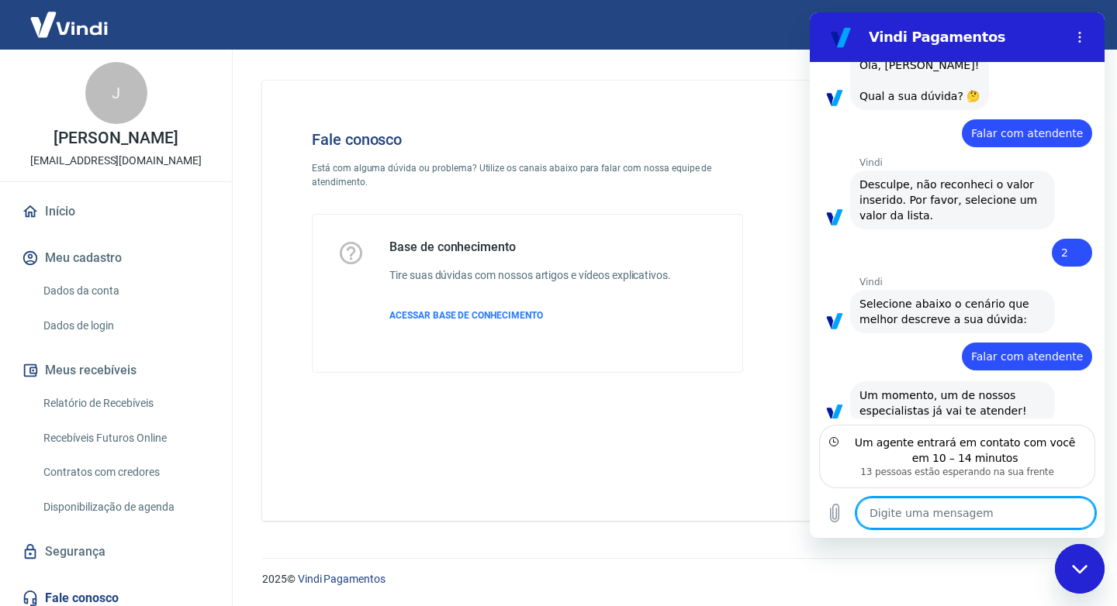
click at [976, 465] on div "Um agente entrará em contato com você em 10 – 14 minutos" at bounding box center [965, 450] width 240 height 31
click at [940, 389] on span "Um momento, um de nossos especialistas já vai te atender!" at bounding box center [943, 403] width 168 height 28
click at [941, 512] on textarea at bounding box center [975, 513] width 239 height 31
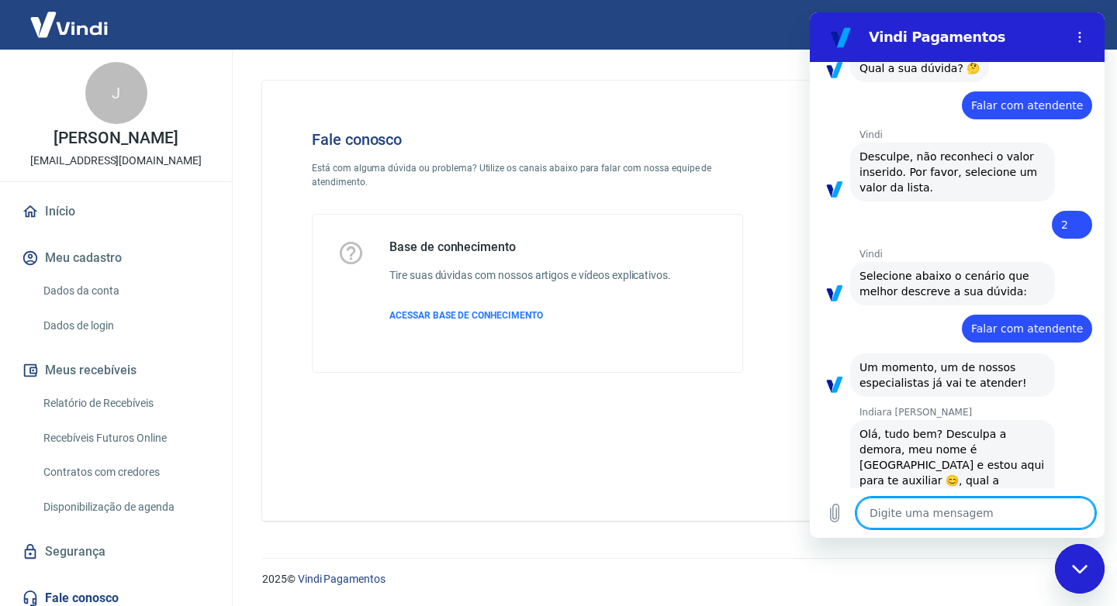
click at [910, 514] on textarea at bounding box center [975, 513] width 239 height 31
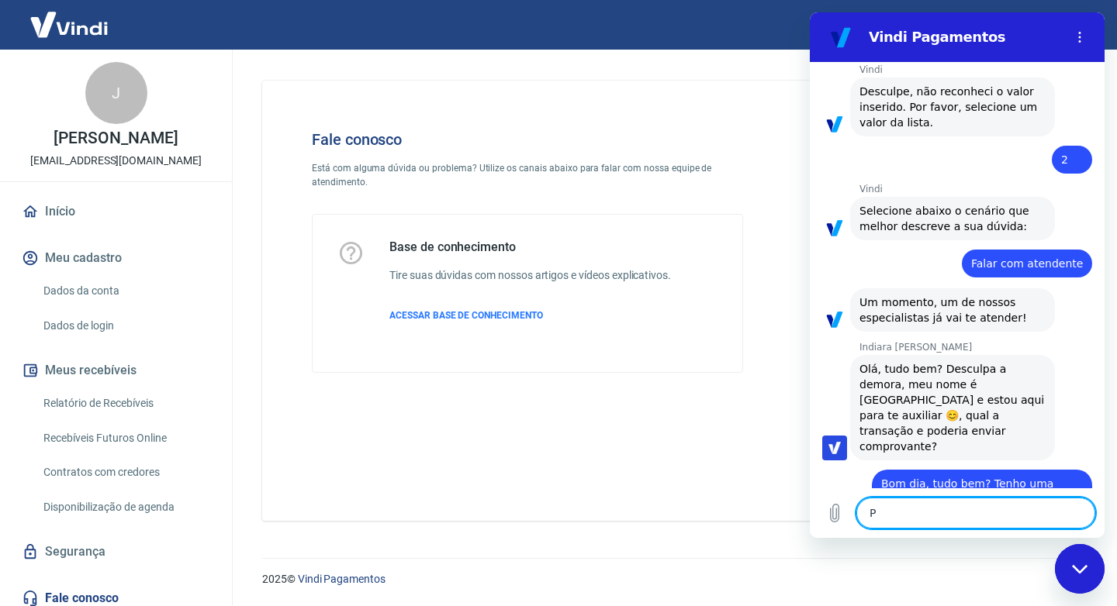
scroll to position [494, 0]
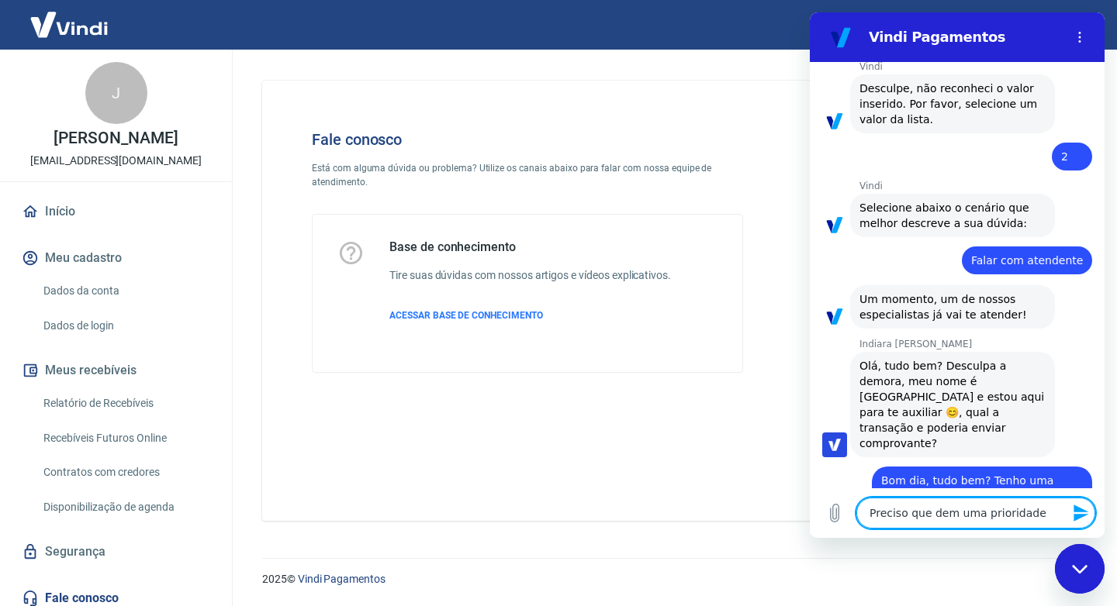
click at [938, 520] on textarea "Preciso que dem uma prioridade" at bounding box center [975, 513] width 239 height 31
click at [1024, 518] on textarea "Preciso que desm uma prioridade" at bounding box center [975, 513] width 239 height 31
click at [942, 514] on textarea "Preciso que desm uma prioridade" at bounding box center [975, 513] width 239 height 31
click at [1048, 496] on div "Digite uma mensagem Preciso que deem uma prioridade x" at bounding box center [957, 514] width 295 height 50
click at [1045, 509] on textarea "Preciso que deem uma prioridade" at bounding box center [975, 513] width 239 height 31
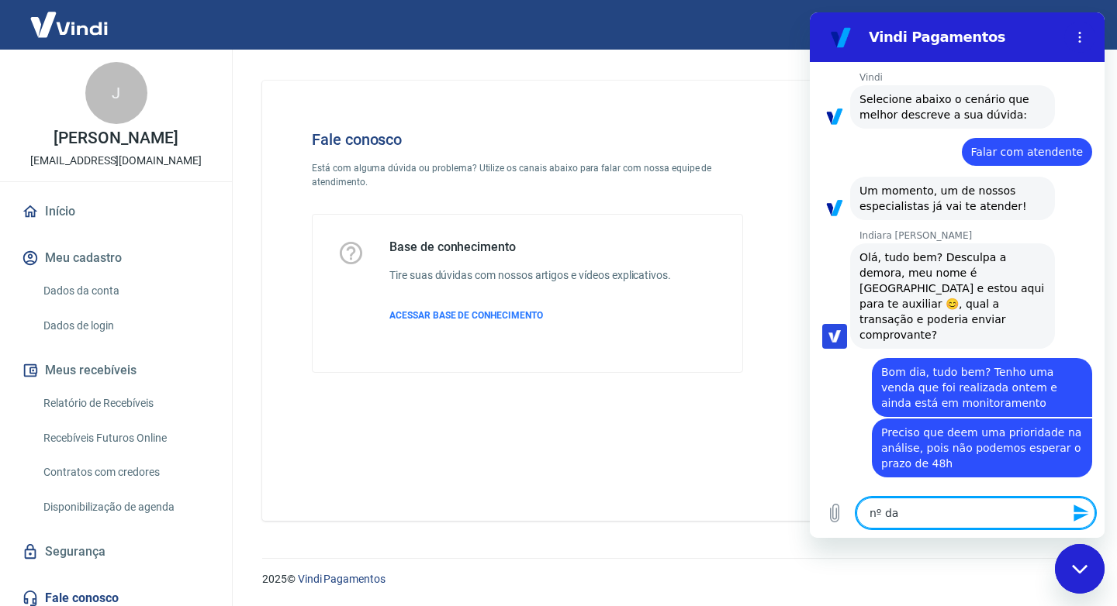
scroll to position [606, 0]
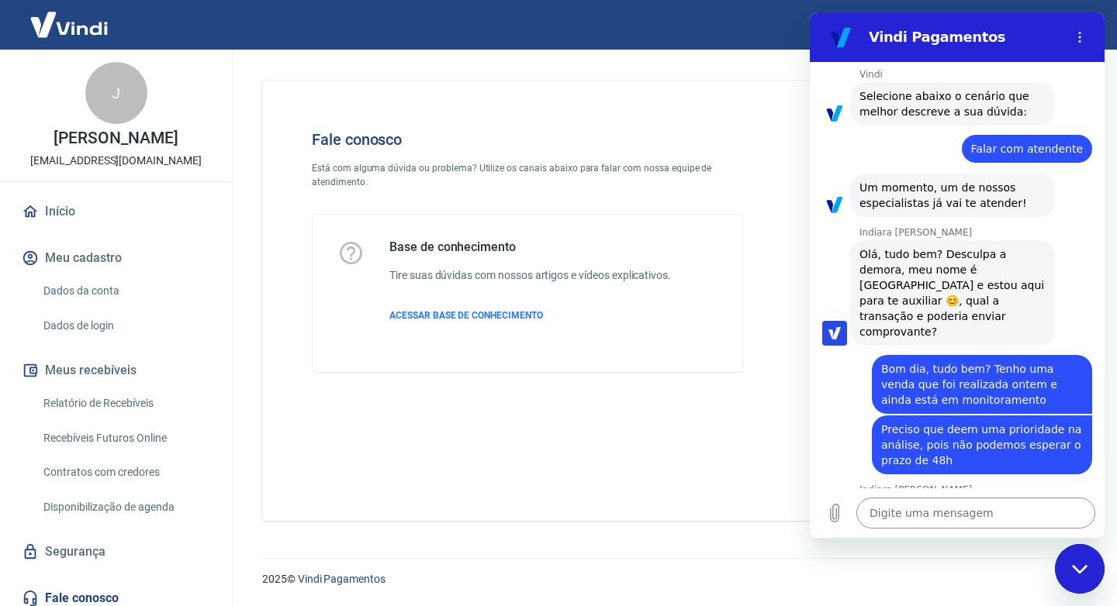
click at [1012, 511] on textarea at bounding box center [975, 513] width 239 height 31
paste textarea "223815277"
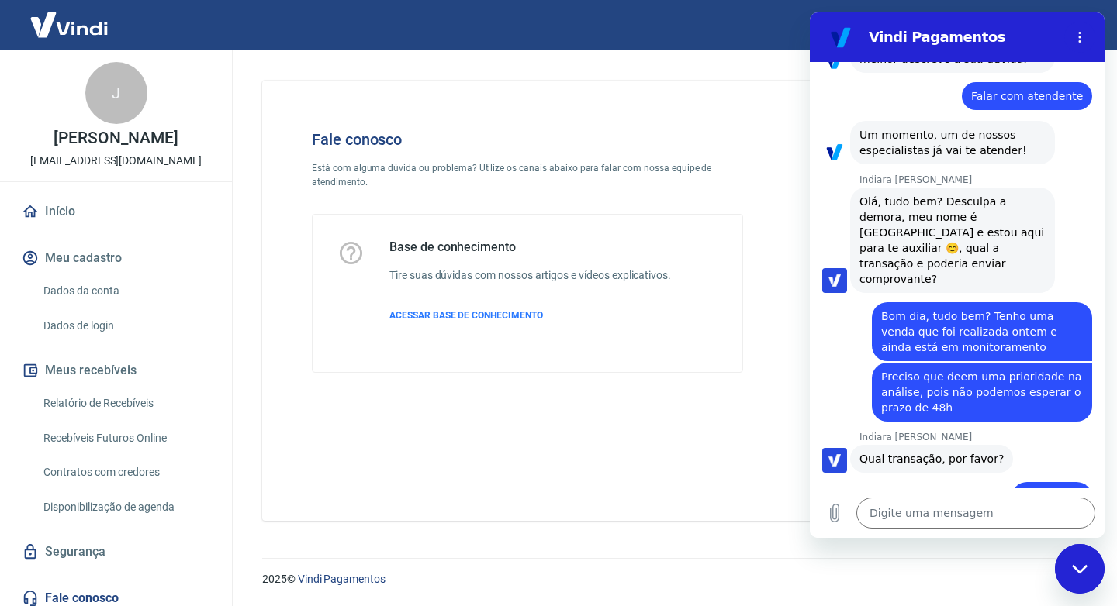
scroll to position [741, 0]
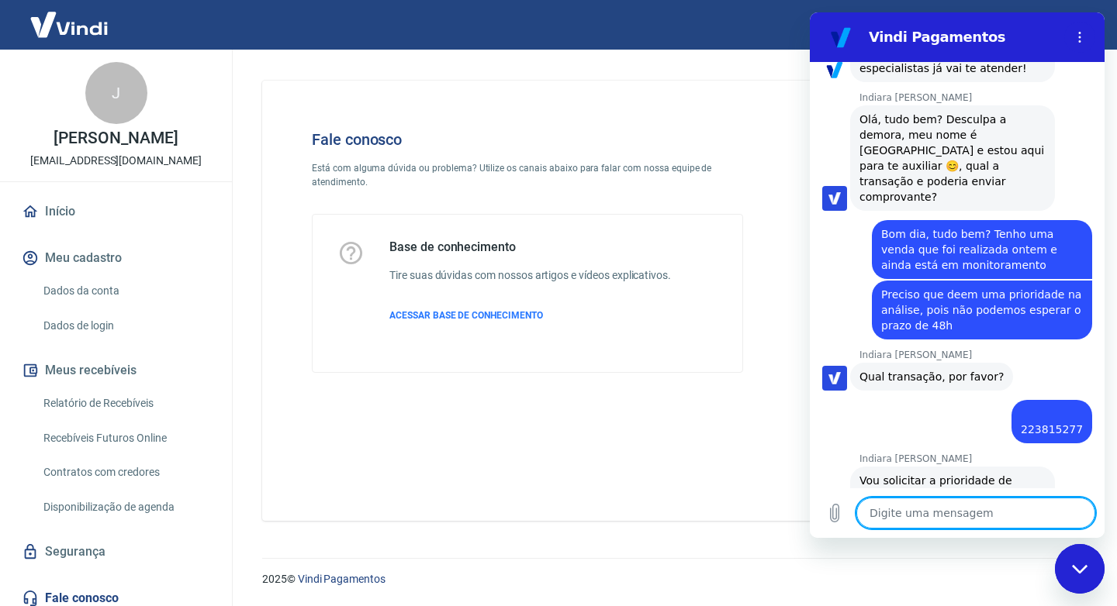
click at [903, 511] on textarea at bounding box center [975, 513] width 239 height 31
click at [903, 510] on textarea at bounding box center [975, 513] width 239 height 31
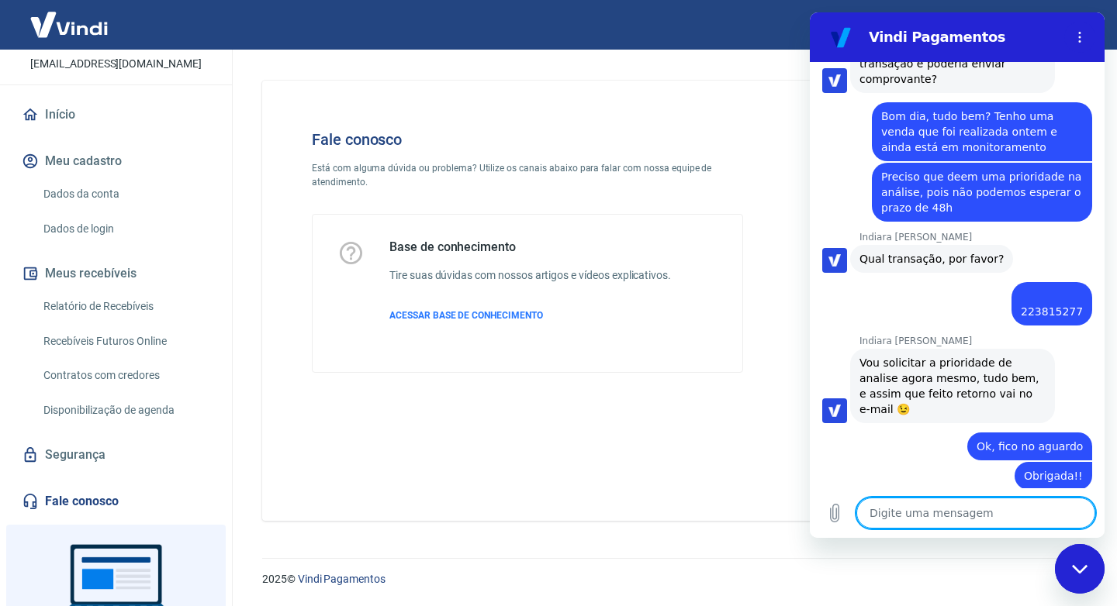
scroll to position [197, 0]
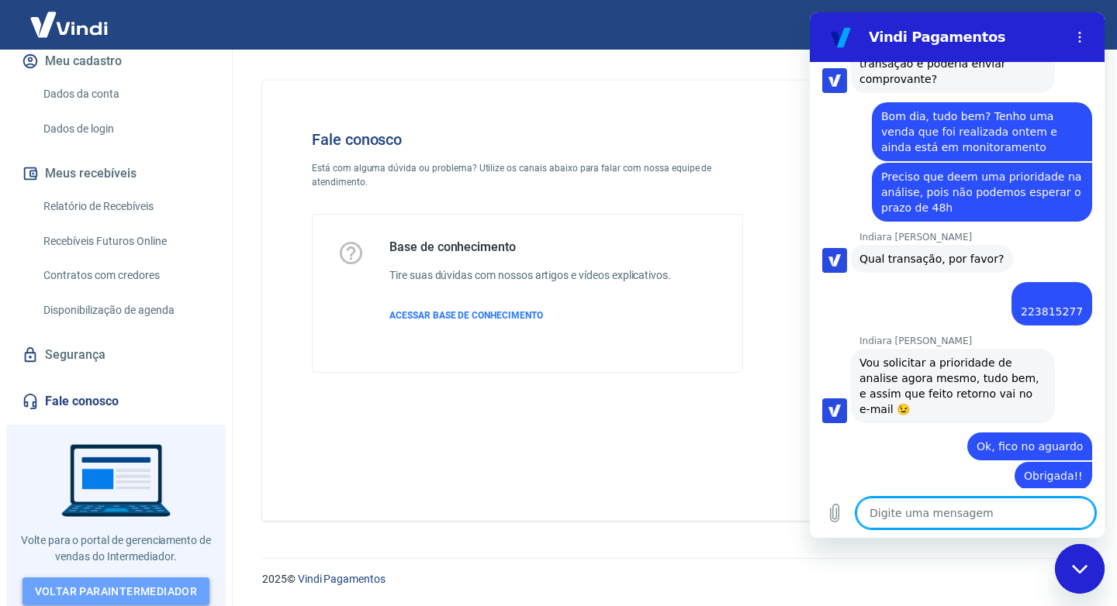
click at [105, 578] on link "Voltar para Intermediador" at bounding box center [116, 592] width 188 height 29
